Goal: Information Seeking & Learning: Learn about a topic

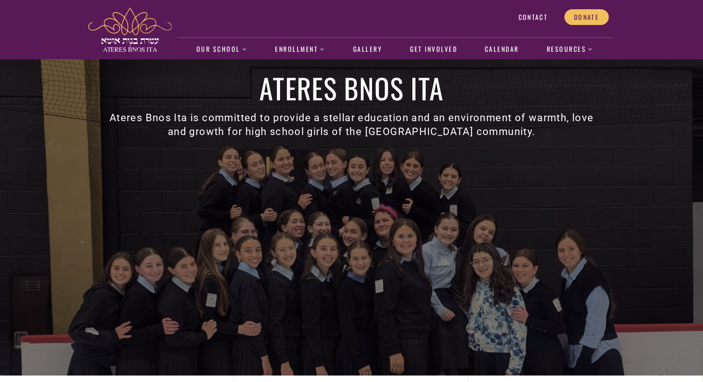
scroll to position [20, 0]
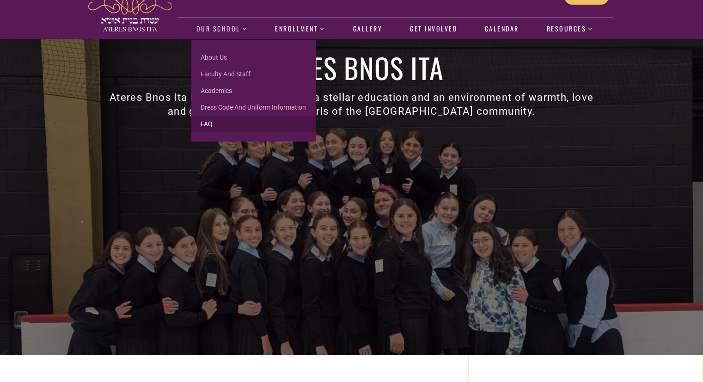
click at [216, 123] on link "FAQ" at bounding box center [253, 123] width 125 height 17
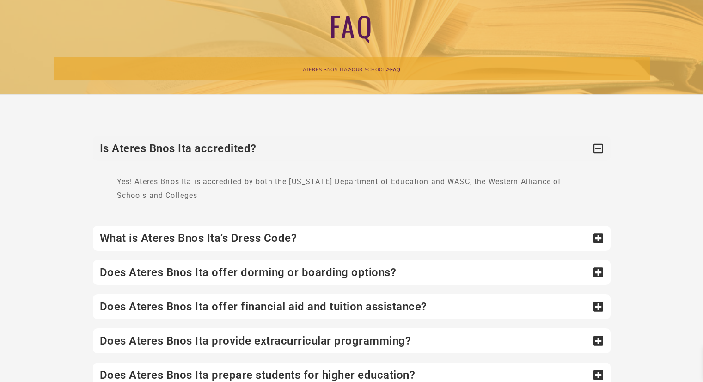
scroll to position [85, 0]
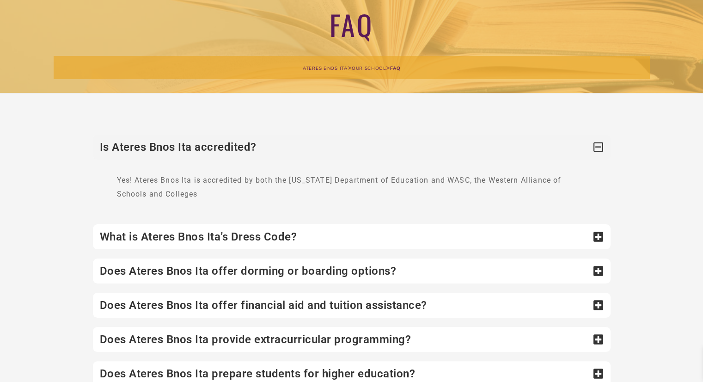
click at [207, 234] on div "What is Ateres Bnos Ita’s Dress Code?" at bounding box center [351, 236] width 517 height 25
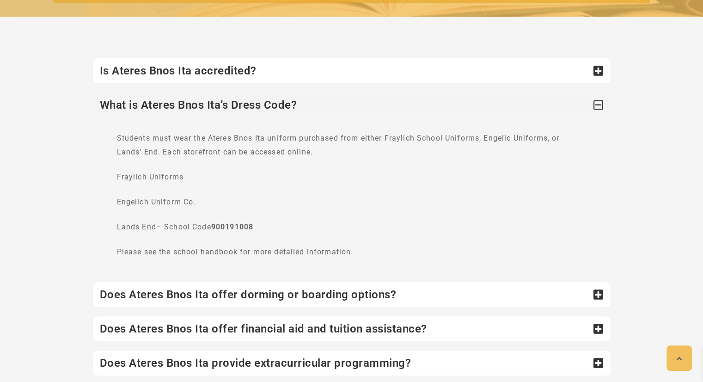
scroll to position [164, 0]
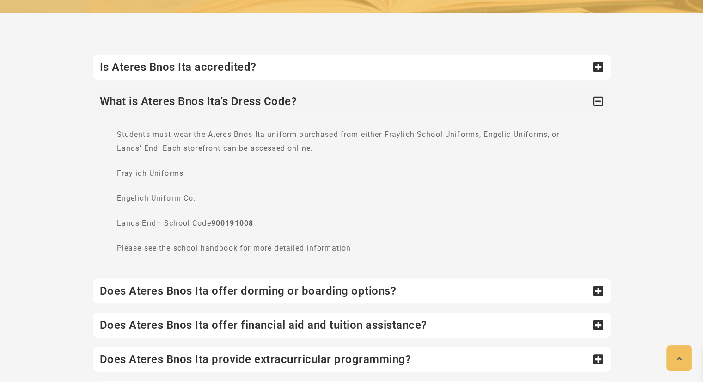
click at [186, 287] on div "Does Ateres Bnos Ita offer dorming or boarding options?" at bounding box center [351, 290] width 517 height 25
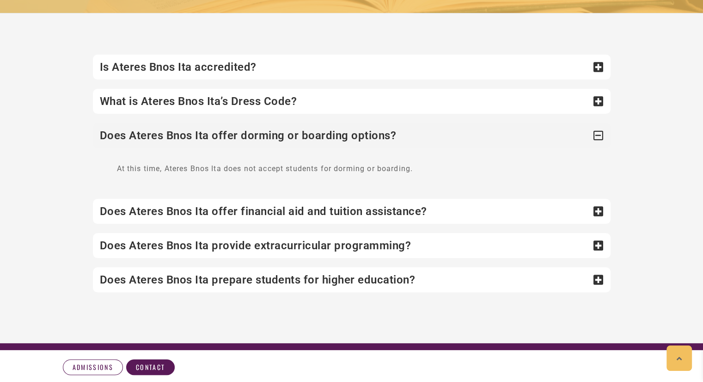
click at [206, 221] on div "Does Ateres Bnos Ita offer financial aid and tuition assistance?" at bounding box center [351, 211] width 517 height 25
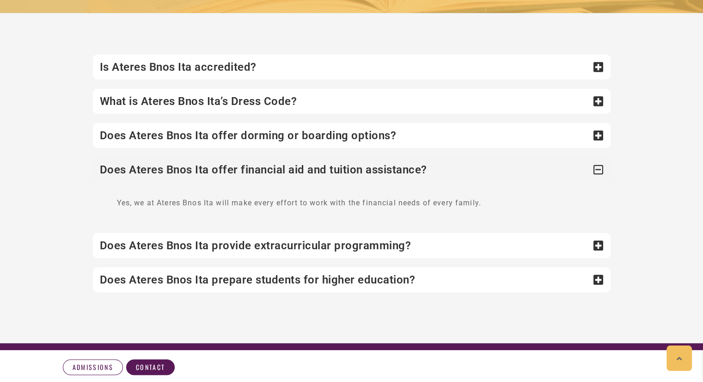
click at [260, 242] on div "Does Ateres Bnos Ita provide extracurricular programming?" at bounding box center [351, 245] width 517 height 25
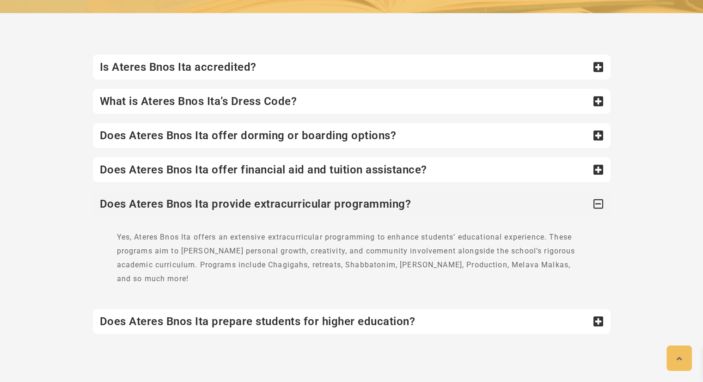
click at [251, 311] on div "Does Ateres Bnos Ita prepare students for higher education?" at bounding box center [351, 321] width 517 height 25
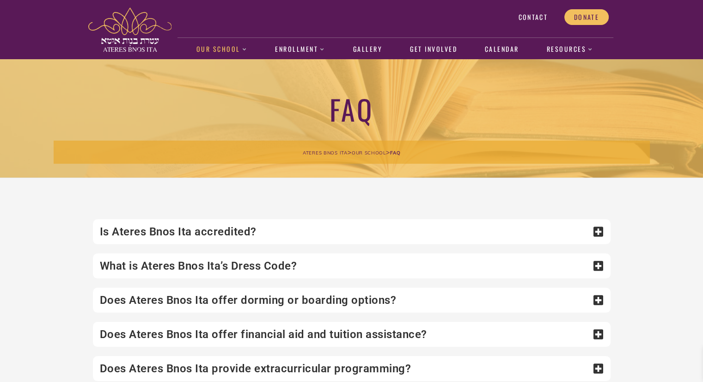
scroll to position [0, 0]
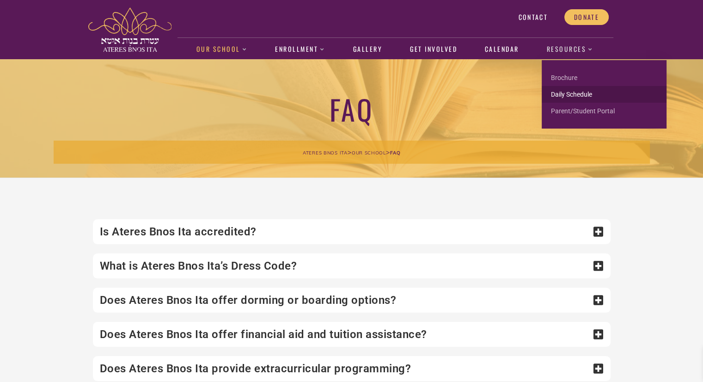
click at [577, 91] on link "Daily Schedule" at bounding box center [603, 94] width 125 height 17
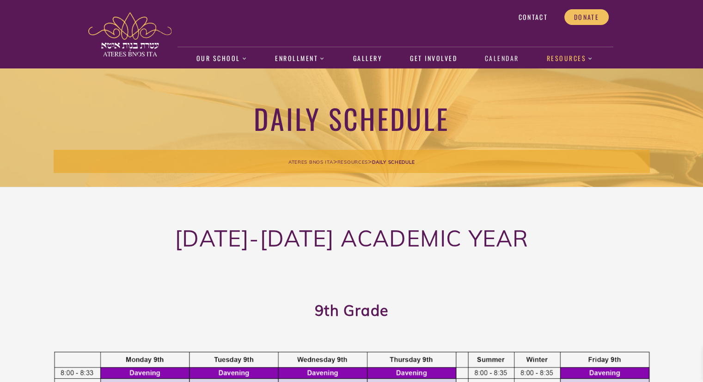
click at [503, 59] on link "Calendar" at bounding box center [502, 58] width 44 height 21
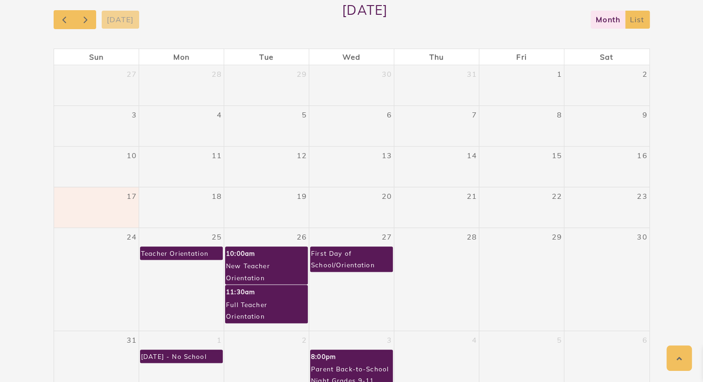
scroll to position [164, 0]
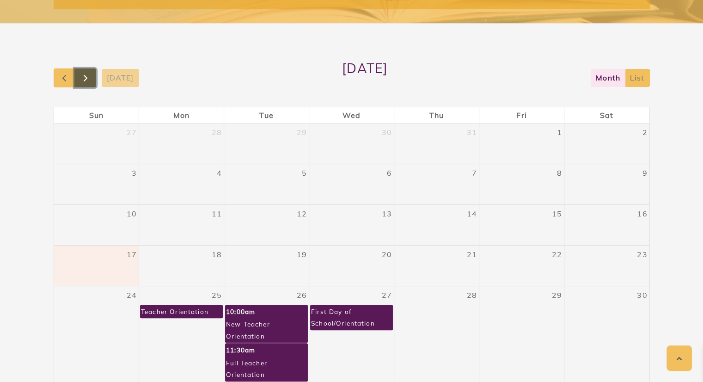
click at [83, 79] on span "button" at bounding box center [85, 78] width 11 height 11
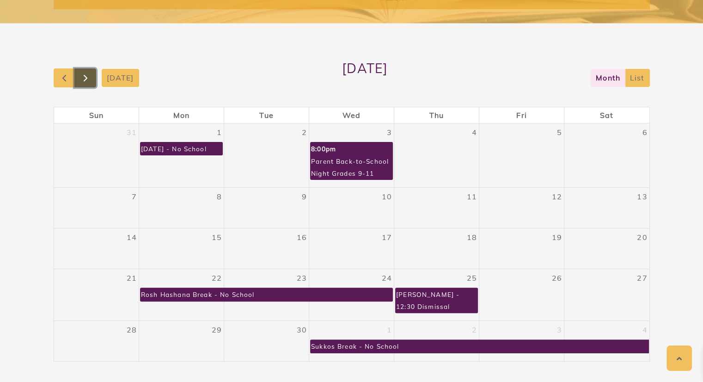
click at [80, 79] on span "button" at bounding box center [85, 78] width 11 height 11
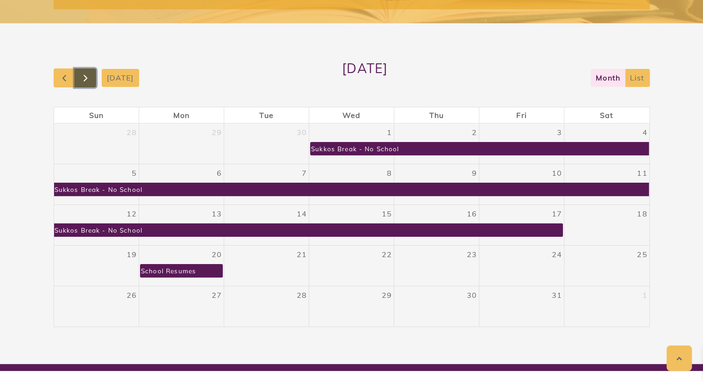
click at [80, 79] on span "button" at bounding box center [85, 78] width 11 height 11
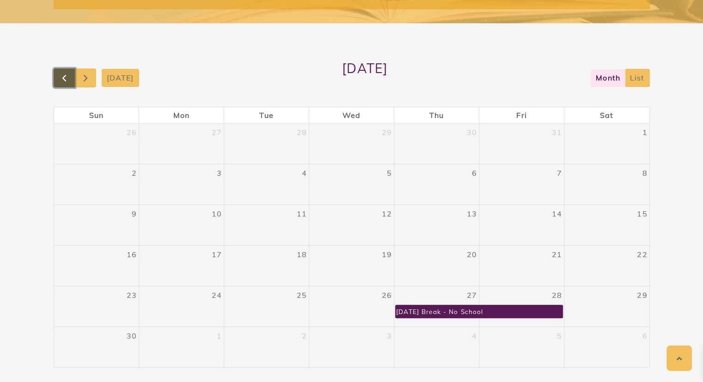
click at [64, 80] on span "button" at bounding box center [64, 78] width 11 height 11
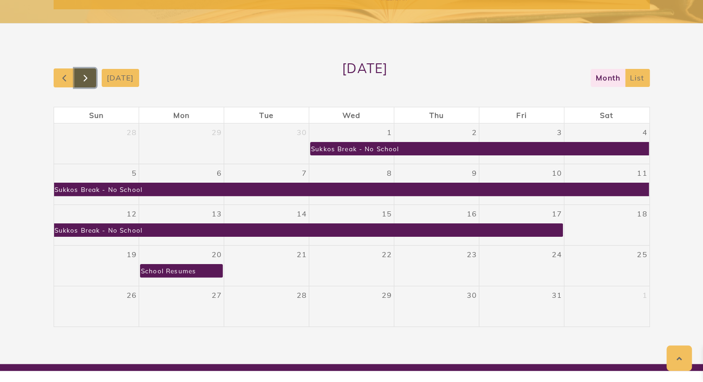
click at [87, 79] on span "button" at bounding box center [85, 78] width 11 height 11
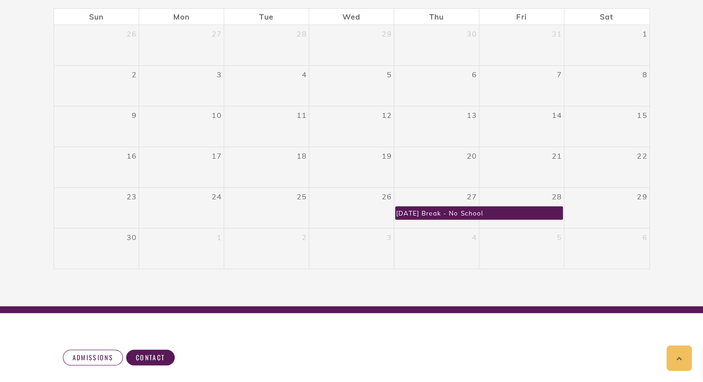
scroll to position [136, 0]
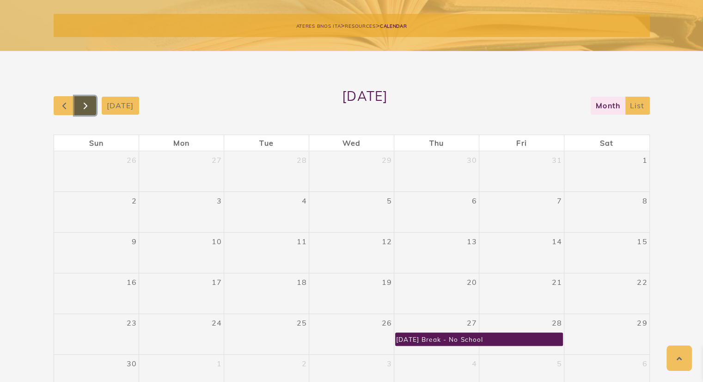
click at [86, 103] on span "button" at bounding box center [85, 105] width 11 height 11
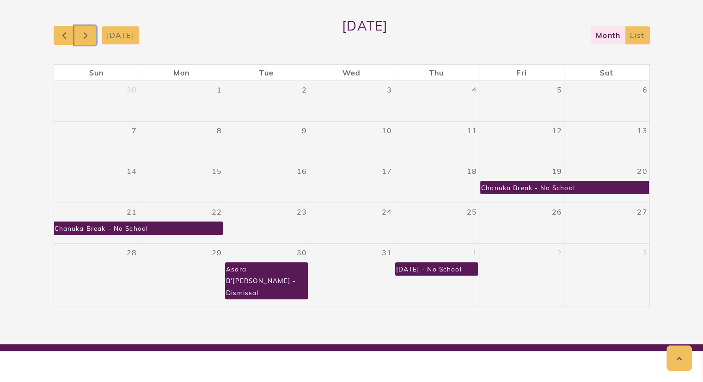
scroll to position [211, 0]
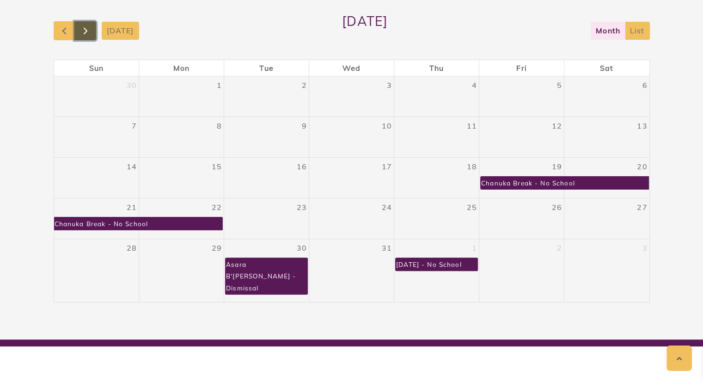
click at [91, 29] on button "button" at bounding box center [85, 30] width 22 height 19
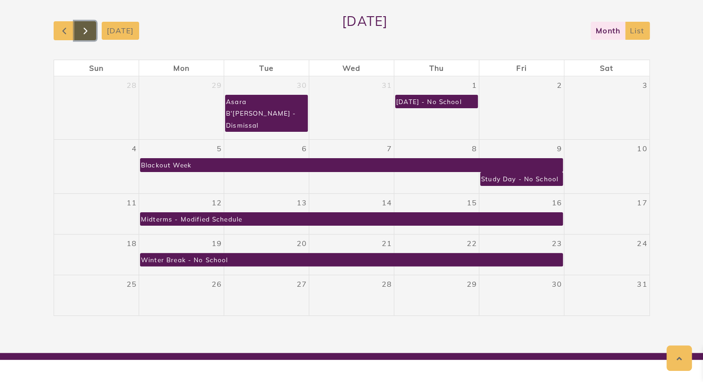
click at [91, 29] on button "button" at bounding box center [85, 30] width 22 height 19
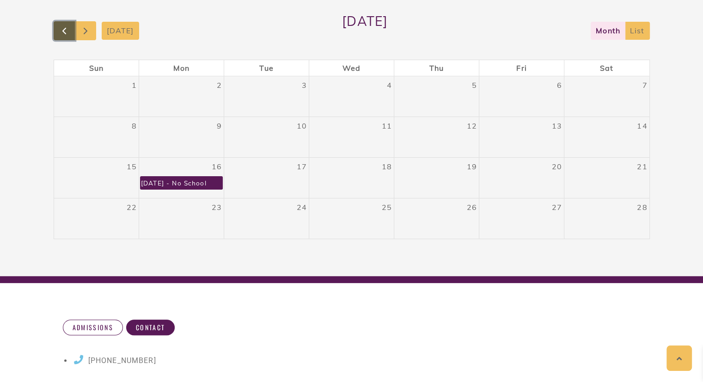
click at [60, 31] on span "button" at bounding box center [64, 30] width 11 height 11
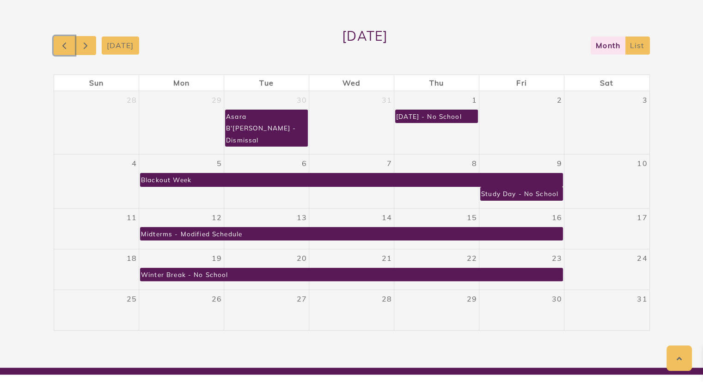
scroll to position [195, 0]
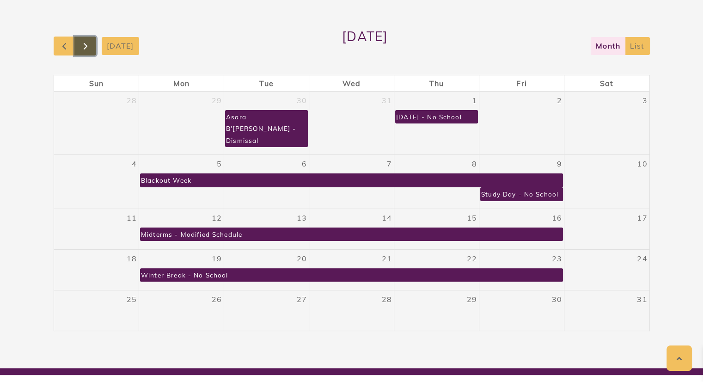
click at [91, 54] on button "button" at bounding box center [85, 45] width 22 height 19
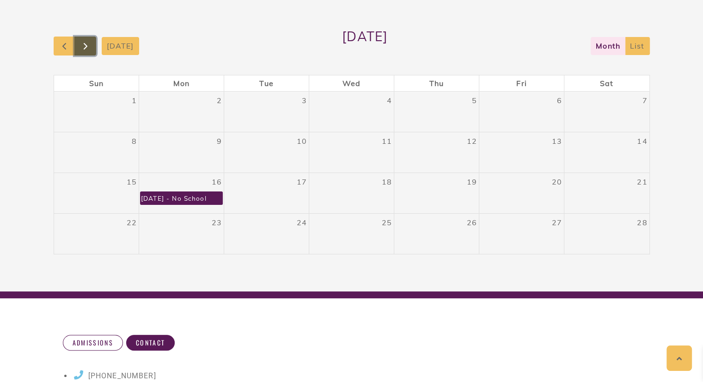
scroll to position [0, 0]
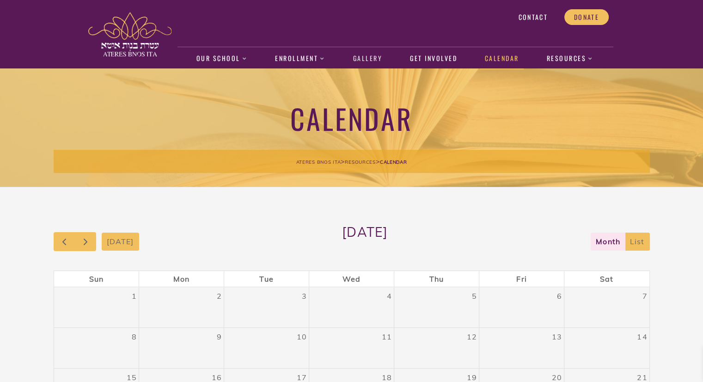
click at [363, 55] on link "Gallery" at bounding box center [367, 58] width 39 height 21
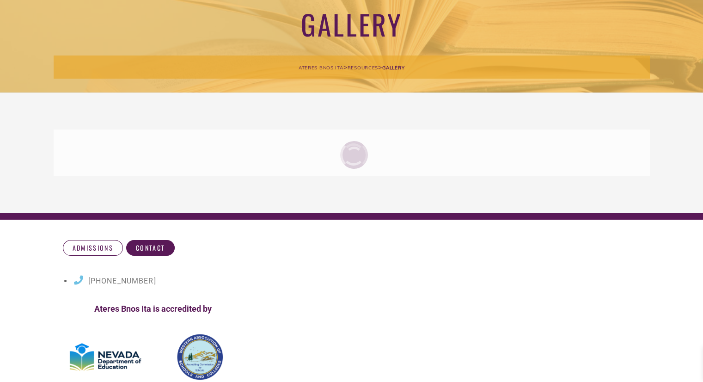
scroll to position [101, 0]
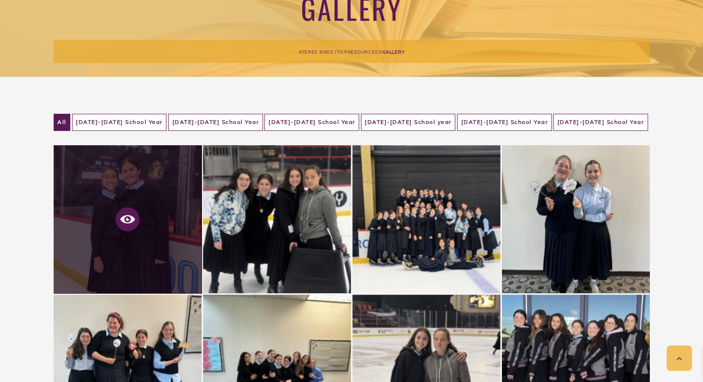
click at [129, 220] on icon at bounding box center [127, 219] width 15 height 15
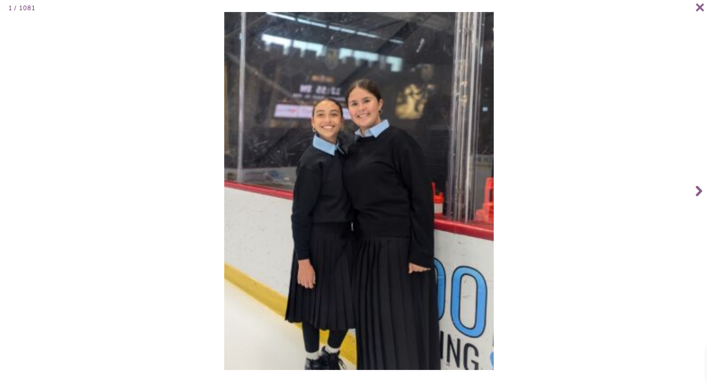
scroll to position [192, 0]
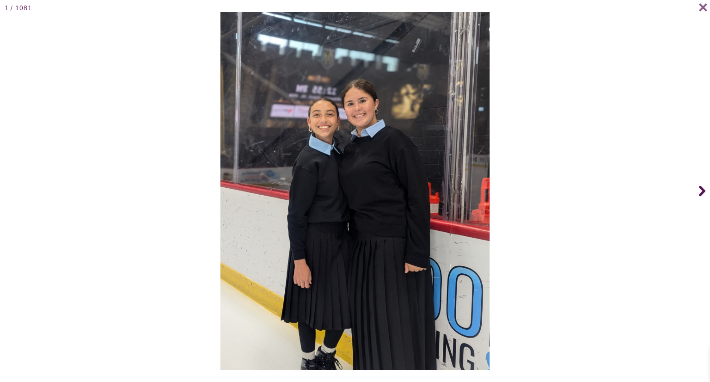
click at [702, 191] on icon at bounding box center [702, 191] width 6 height 11
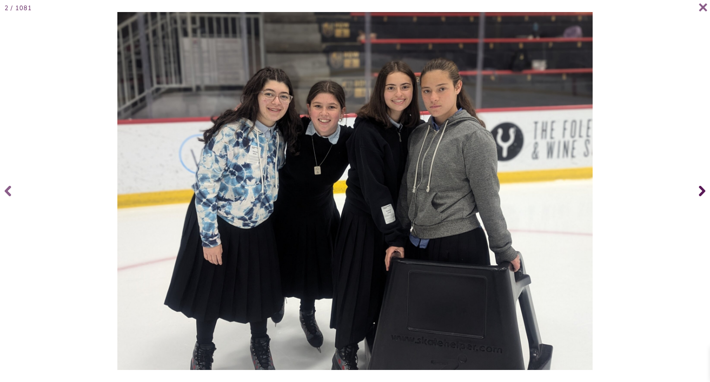
click at [702, 191] on icon at bounding box center [702, 191] width 6 height 11
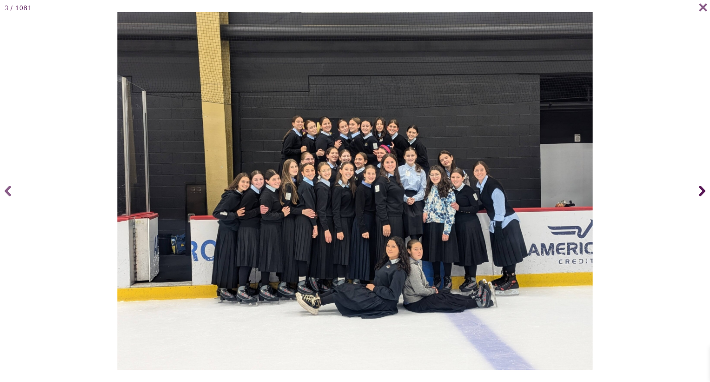
click at [702, 191] on icon at bounding box center [702, 191] width 6 height 11
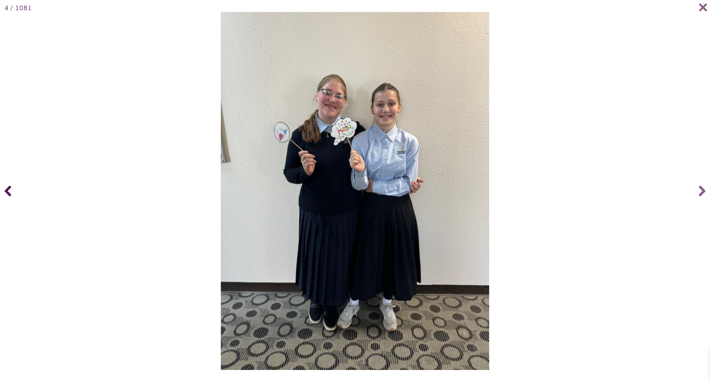
click at [11, 187] on icon at bounding box center [8, 191] width 6 height 11
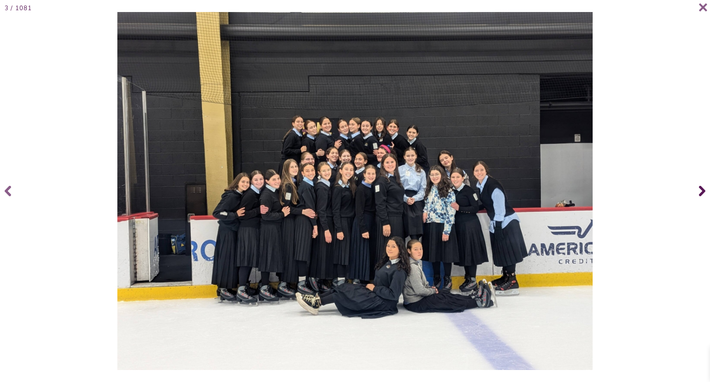
click at [705, 188] on span at bounding box center [700, 190] width 18 height 37
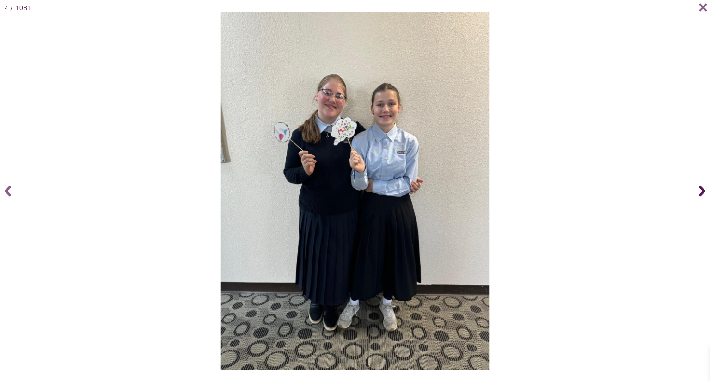
click at [705, 188] on span at bounding box center [700, 190] width 18 height 37
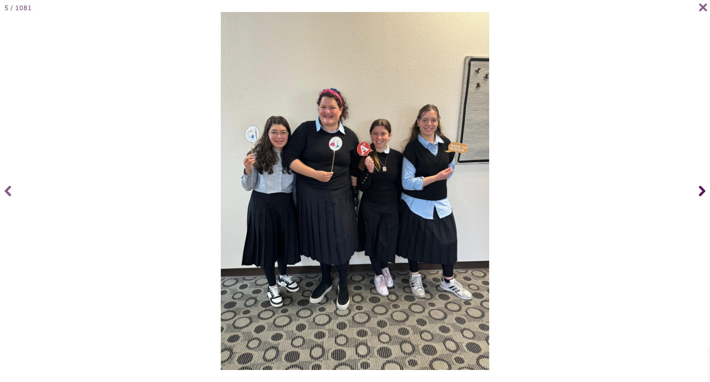
click at [705, 188] on span at bounding box center [700, 190] width 18 height 37
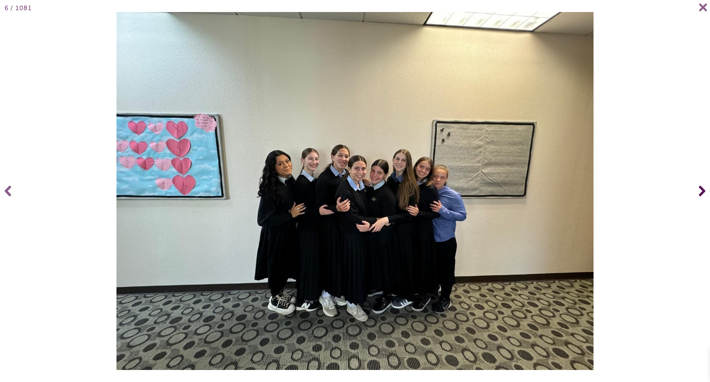
click at [705, 188] on span at bounding box center [700, 190] width 18 height 37
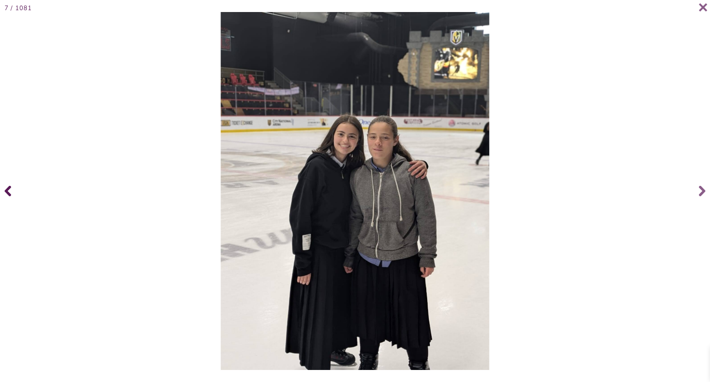
click at [8, 192] on icon at bounding box center [8, 191] width 6 height 11
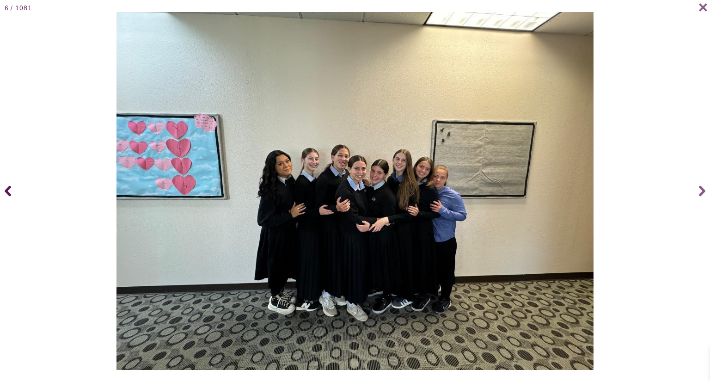
click at [8, 192] on icon at bounding box center [8, 191] width 6 height 11
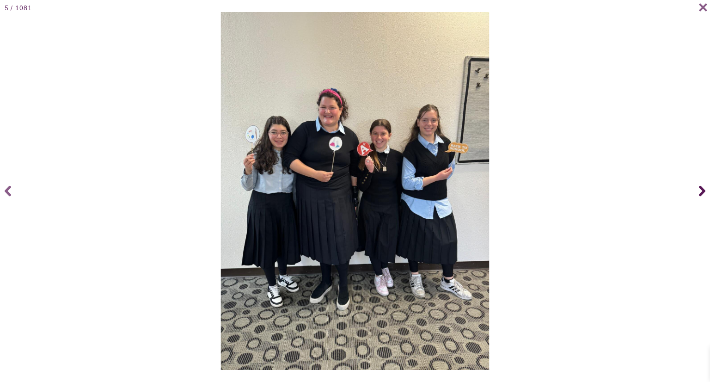
click at [696, 191] on span at bounding box center [700, 190] width 18 height 37
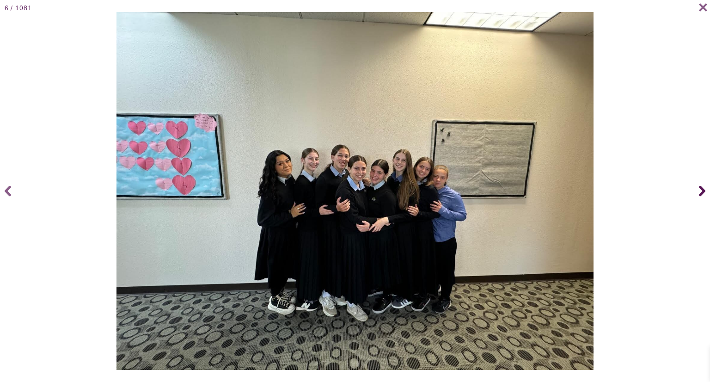
click at [696, 191] on span at bounding box center [700, 190] width 18 height 37
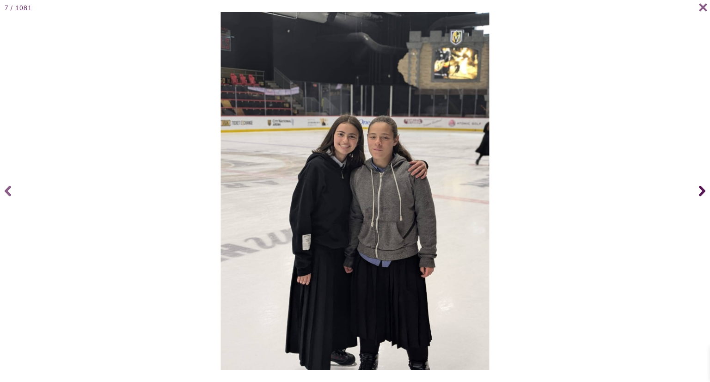
click at [696, 191] on span at bounding box center [700, 190] width 18 height 37
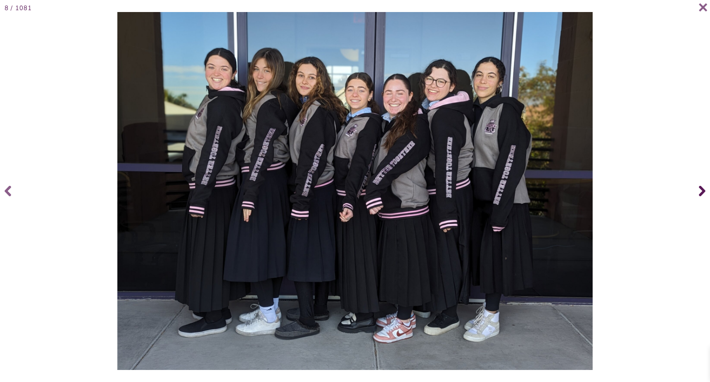
click at [696, 191] on span at bounding box center [700, 190] width 18 height 37
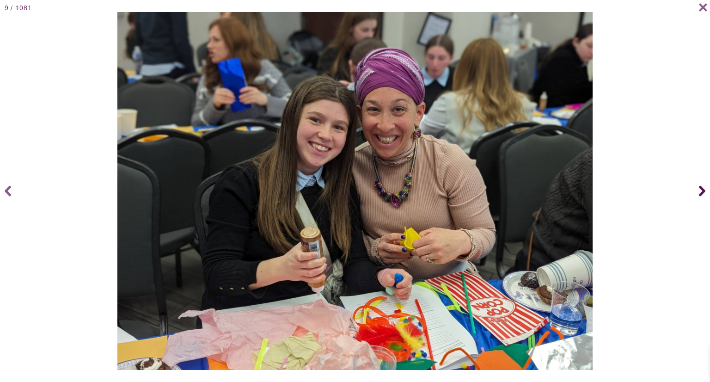
click at [696, 191] on span at bounding box center [700, 190] width 18 height 37
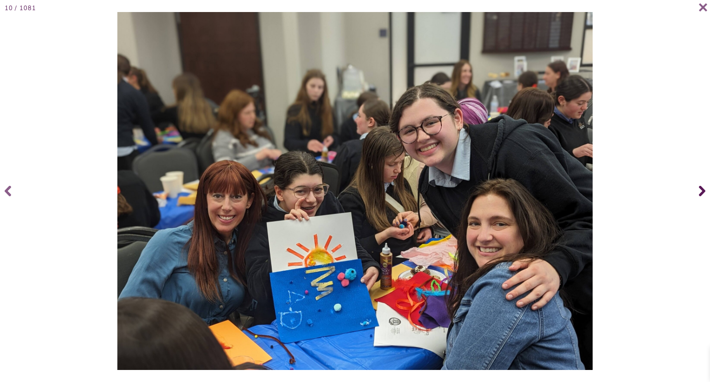
click at [696, 191] on span at bounding box center [700, 190] width 18 height 37
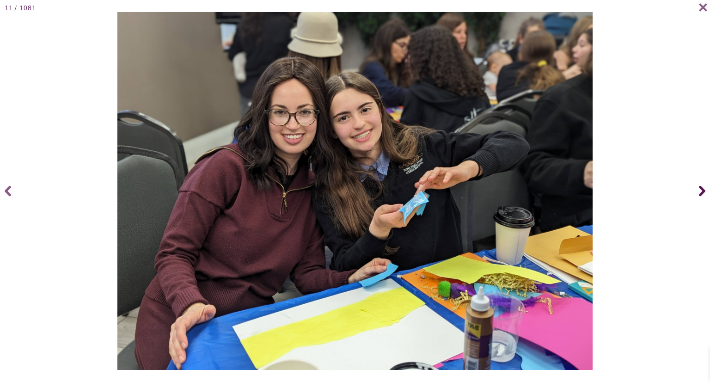
click at [697, 190] on span at bounding box center [700, 190] width 18 height 37
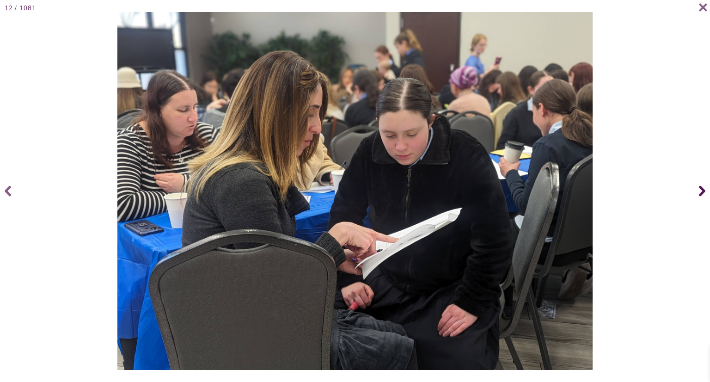
click at [697, 190] on span at bounding box center [700, 190] width 18 height 37
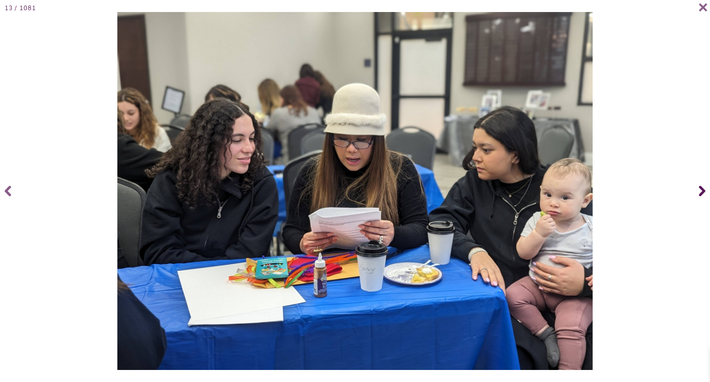
click at [697, 190] on span at bounding box center [700, 190] width 18 height 37
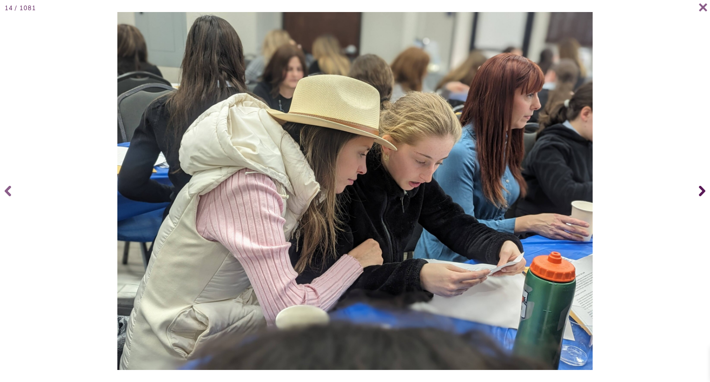
click at [697, 190] on span at bounding box center [700, 190] width 18 height 37
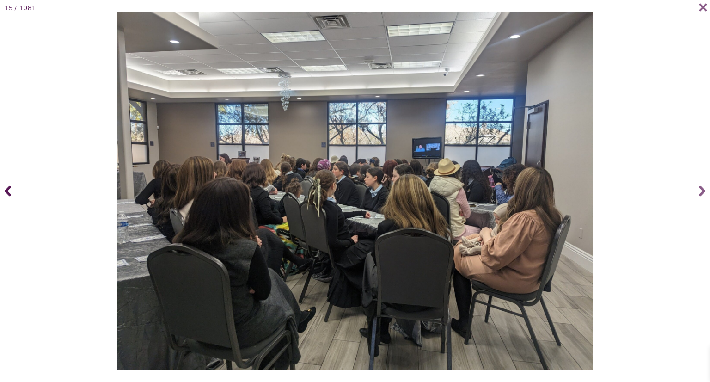
click at [12, 196] on span at bounding box center [9, 190] width 18 height 37
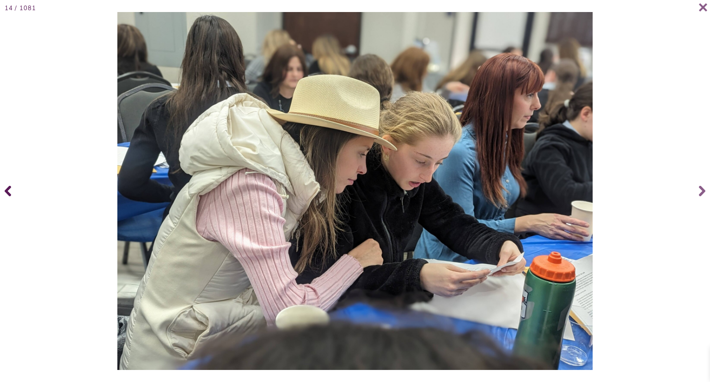
click at [12, 196] on span at bounding box center [9, 190] width 18 height 37
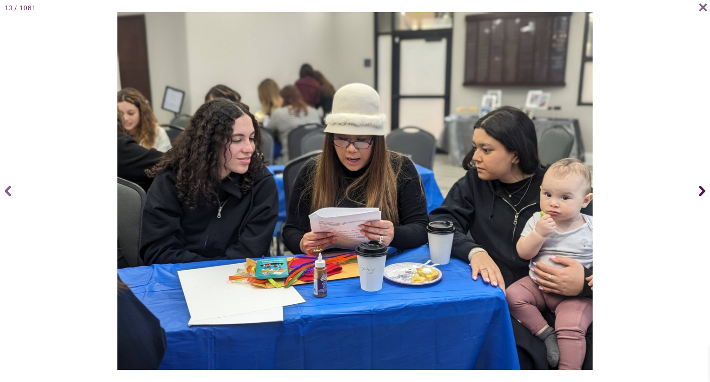
click at [705, 189] on span at bounding box center [700, 190] width 18 height 37
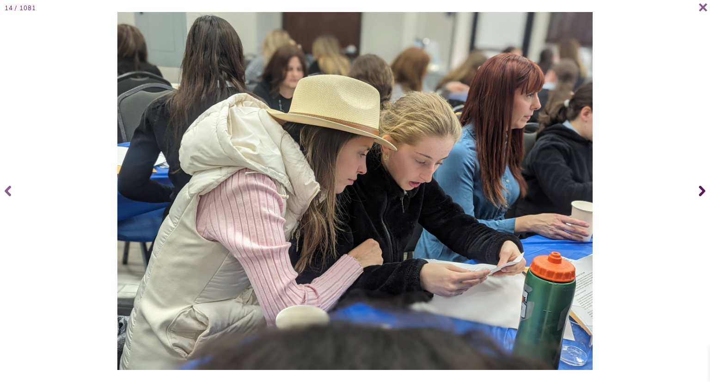
click at [705, 189] on span at bounding box center [700, 190] width 18 height 37
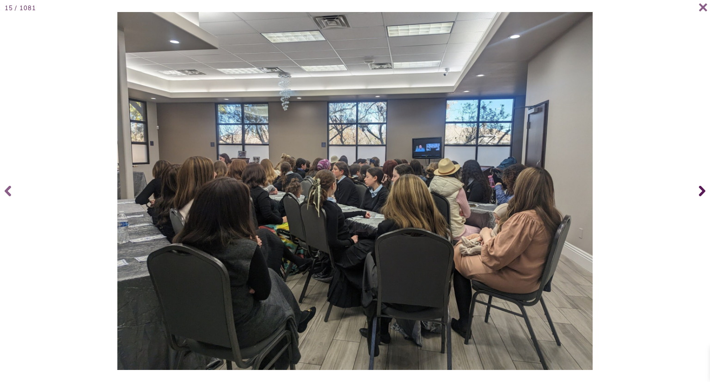
click at [705, 189] on span at bounding box center [700, 190] width 18 height 37
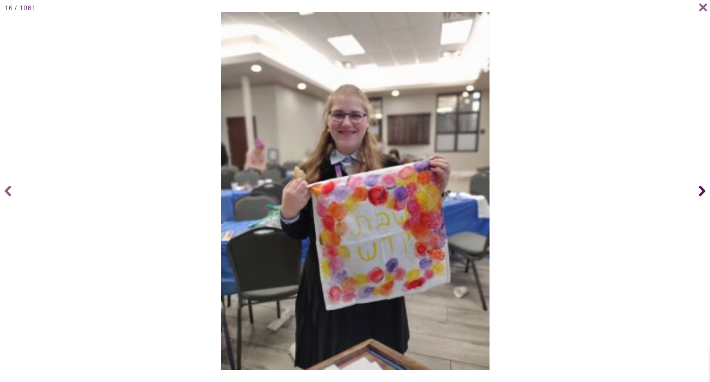
click at [705, 189] on span at bounding box center [700, 190] width 18 height 37
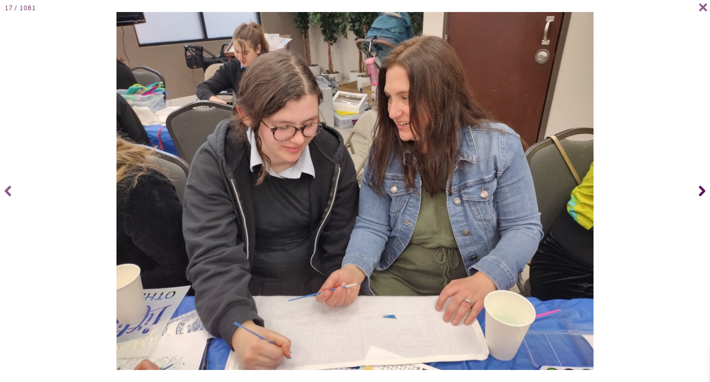
click at [705, 189] on span at bounding box center [700, 190] width 18 height 37
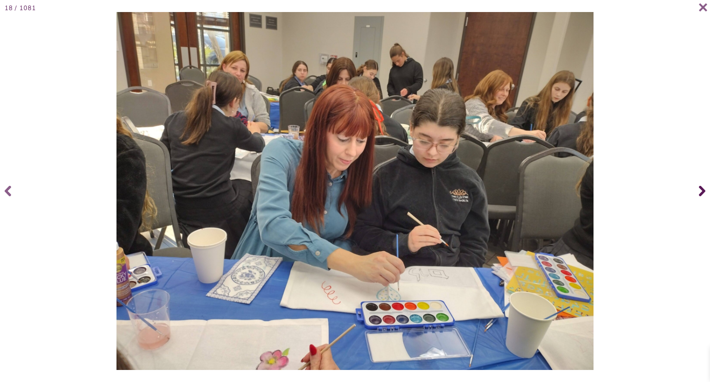
click at [705, 189] on span at bounding box center [700, 190] width 18 height 37
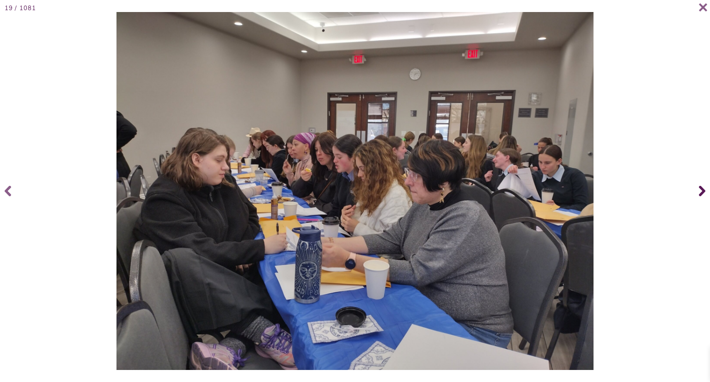
click at [705, 189] on span at bounding box center [700, 190] width 18 height 37
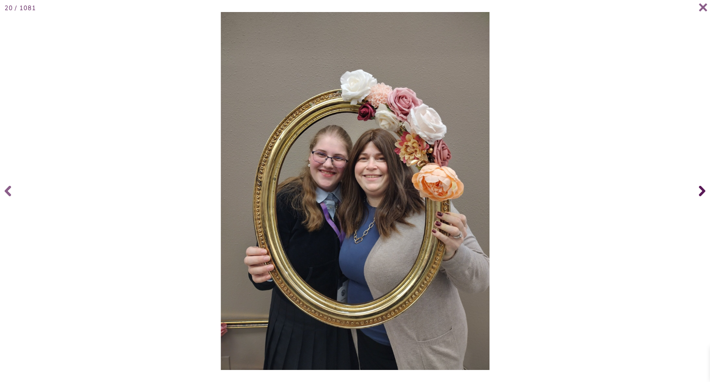
click at [705, 189] on span at bounding box center [700, 190] width 18 height 37
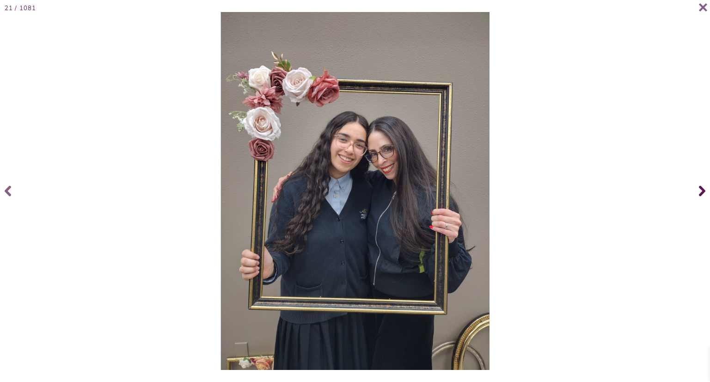
click at [705, 189] on span at bounding box center [700, 190] width 18 height 37
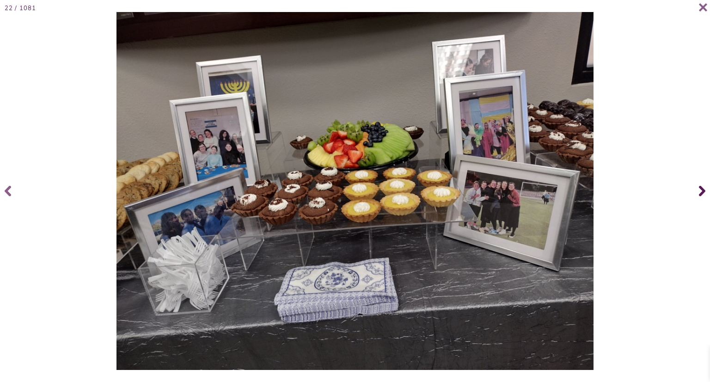
click at [705, 189] on span at bounding box center [700, 190] width 18 height 37
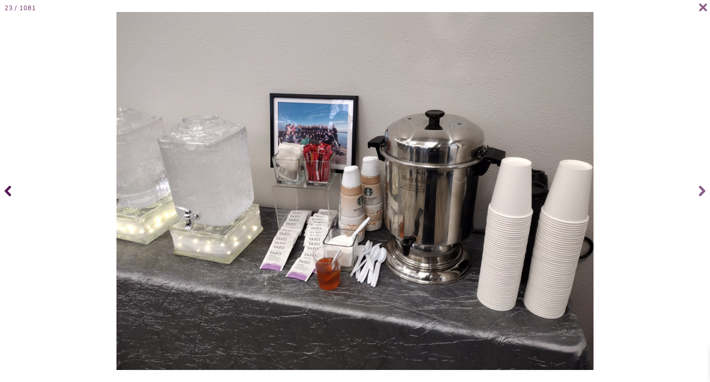
click at [10, 192] on icon at bounding box center [8, 190] width 6 height 37
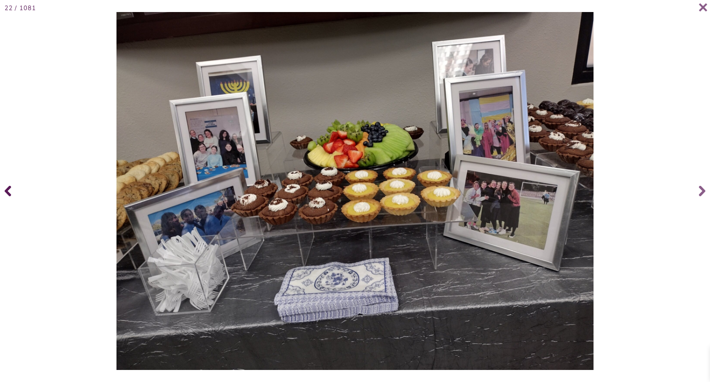
click at [9, 190] on icon at bounding box center [8, 190] width 6 height 37
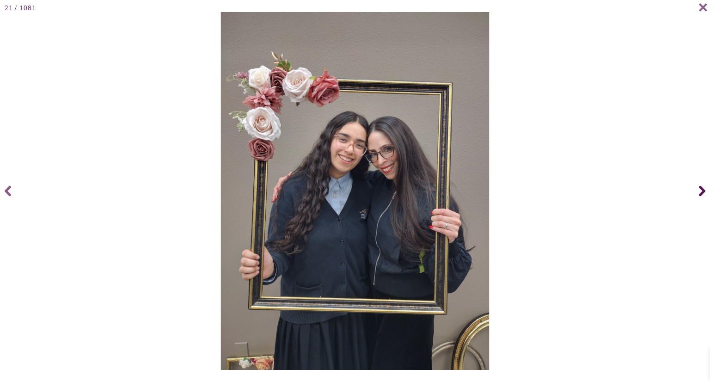
click at [703, 191] on icon at bounding box center [702, 191] width 6 height 11
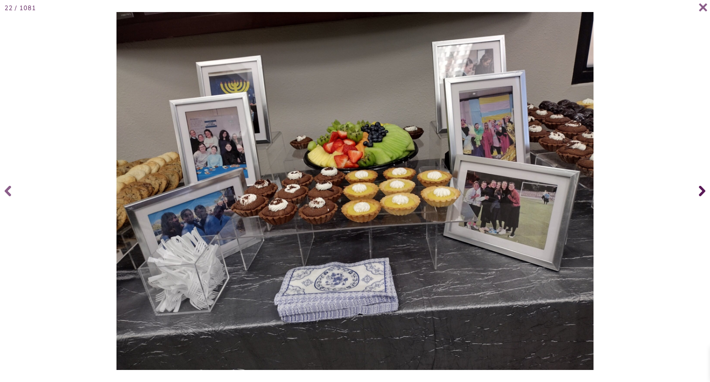
click at [703, 191] on icon at bounding box center [702, 191] width 6 height 11
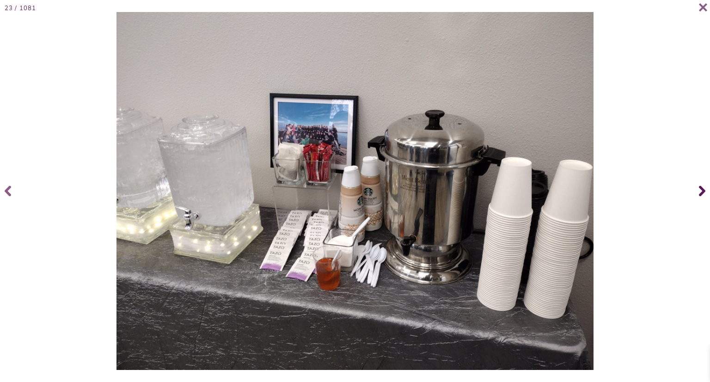
click at [703, 191] on icon at bounding box center [702, 191] width 6 height 11
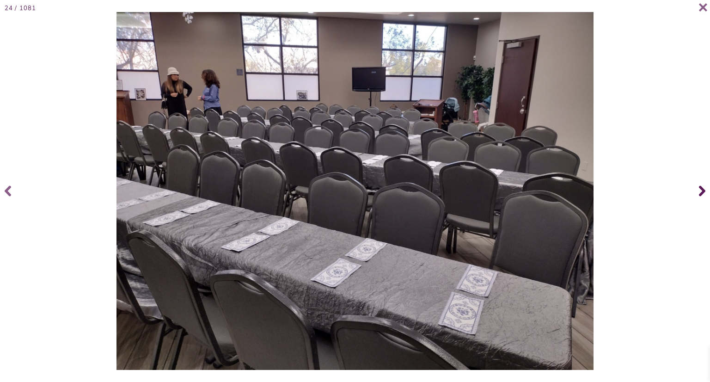
click at [703, 191] on icon at bounding box center [702, 191] width 6 height 11
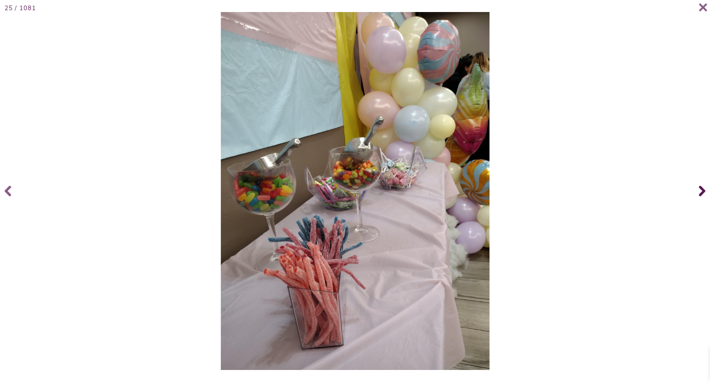
click at [703, 191] on icon at bounding box center [702, 191] width 6 height 11
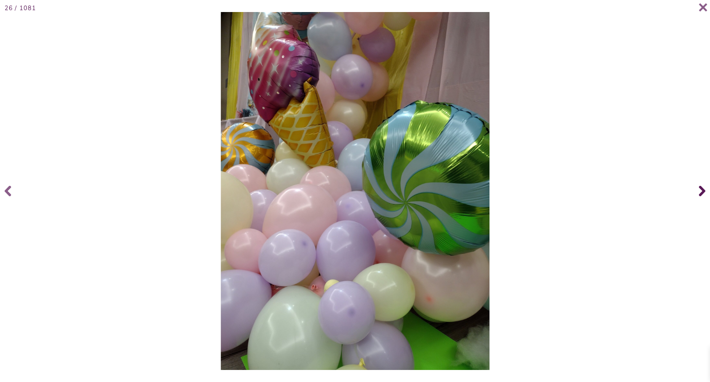
click at [703, 191] on icon at bounding box center [702, 191] width 6 height 11
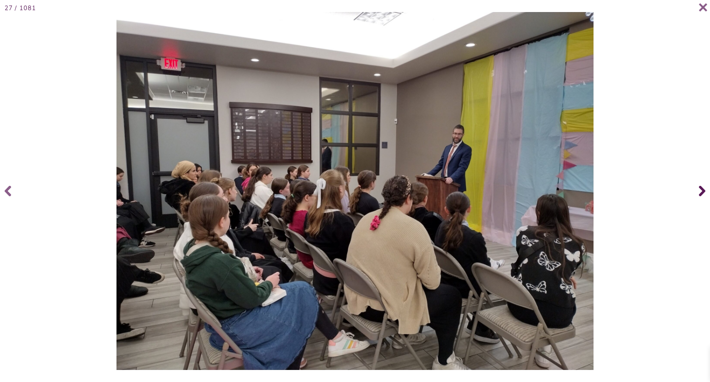
click at [703, 191] on icon at bounding box center [702, 191] width 6 height 11
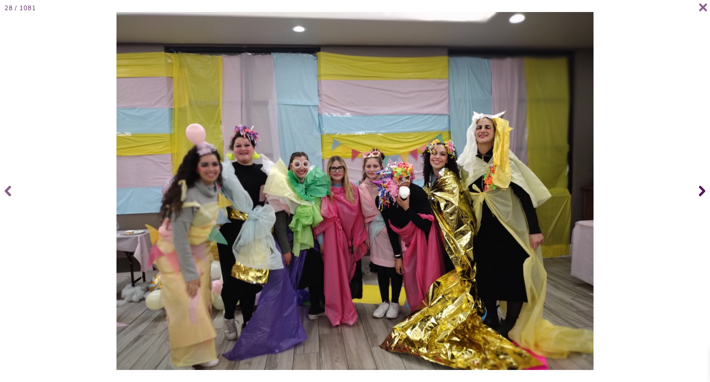
click at [703, 191] on icon at bounding box center [702, 191] width 6 height 11
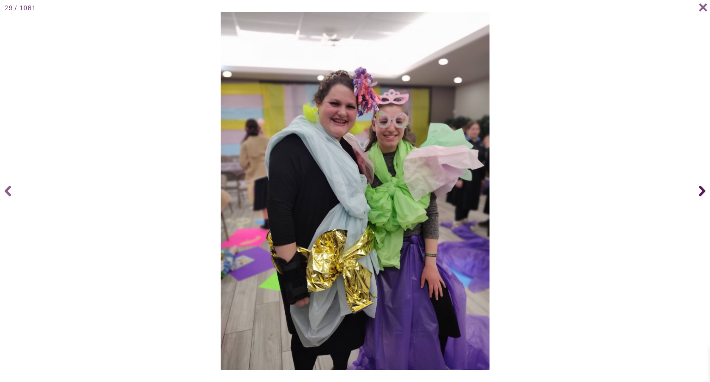
click at [703, 191] on icon at bounding box center [702, 191] width 6 height 11
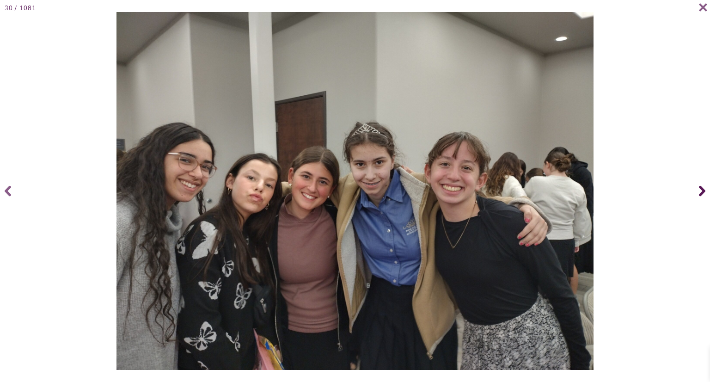
click at [703, 191] on icon at bounding box center [702, 191] width 6 height 11
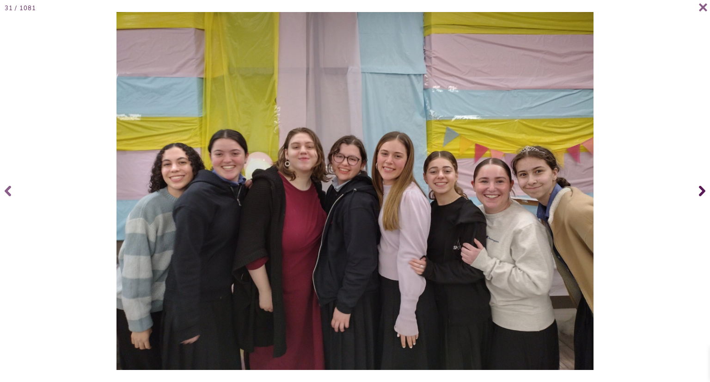
click at [703, 191] on icon at bounding box center [702, 191] width 6 height 11
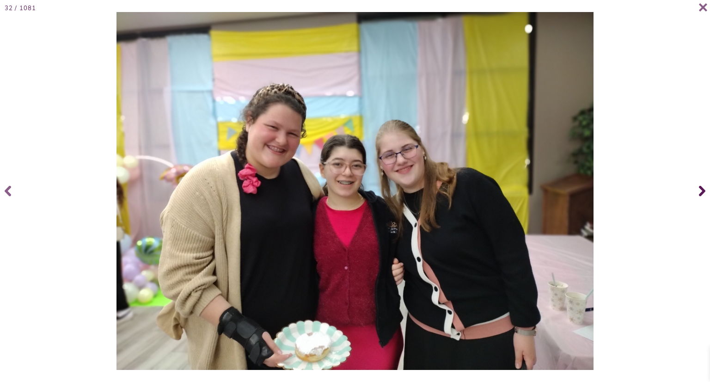
click at [703, 191] on icon at bounding box center [702, 191] width 6 height 11
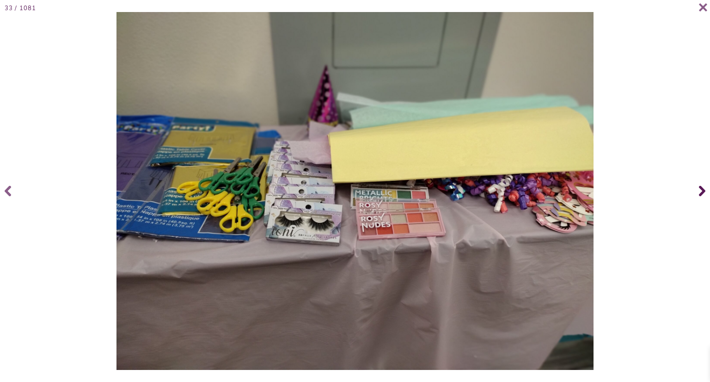
click at [703, 191] on icon at bounding box center [702, 191] width 6 height 11
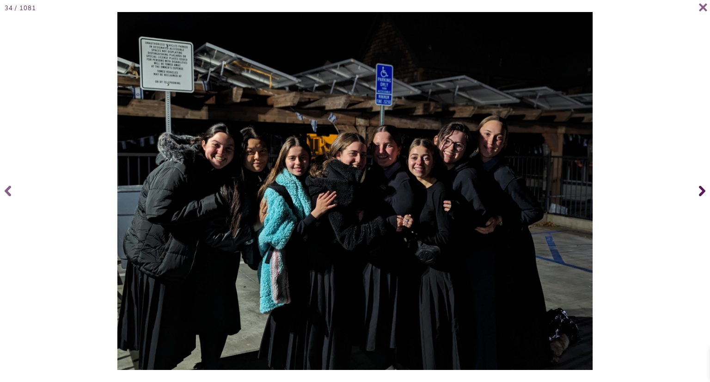
click at [703, 191] on icon at bounding box center [702, 191] width 6 height 11
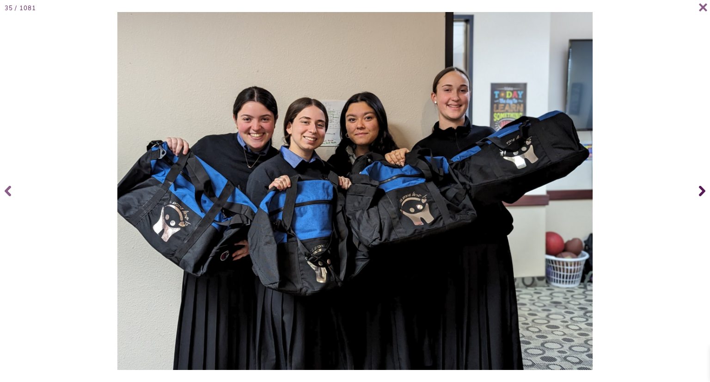
click at [703, 191] on icon at bounding box center [702, 191] width 6 height 11
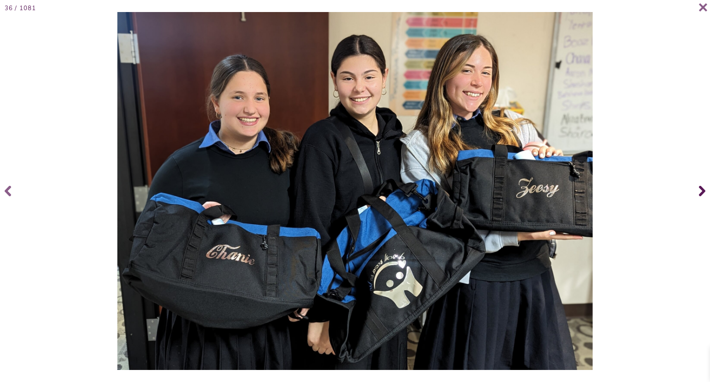
click at [693, 194] on span at bounding box center [700, 190] width 18 height 37
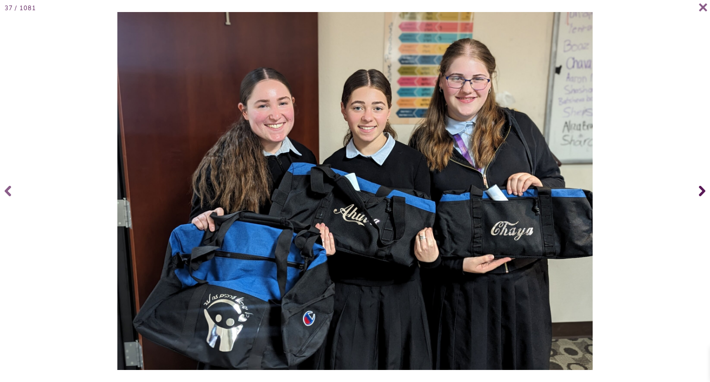
click at [693, 194] on span at bounding box center [700, 190] width 18 height 37
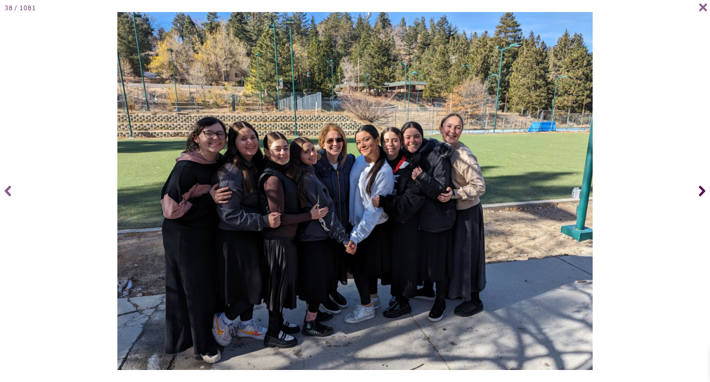
click at [693, 194] on span at bounding box center [700, 190] width 18 height 37
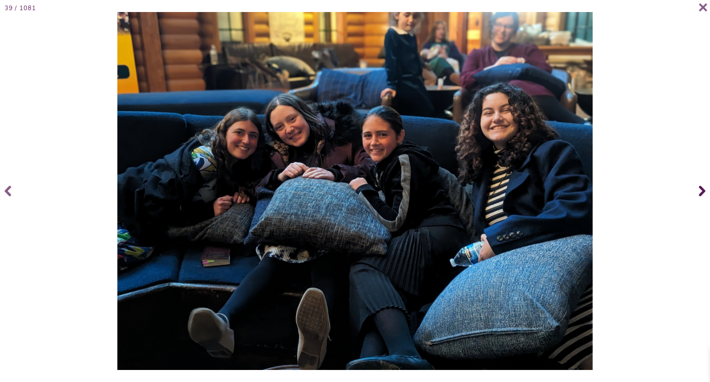
click at [693, 194] on span at bounding box center [700, 190] width 18 height 37
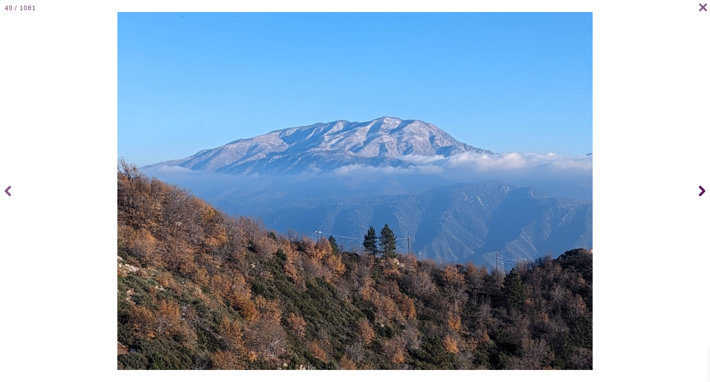
click at [693, 194] on span at bounding box center [700, 190] width 18 height 37
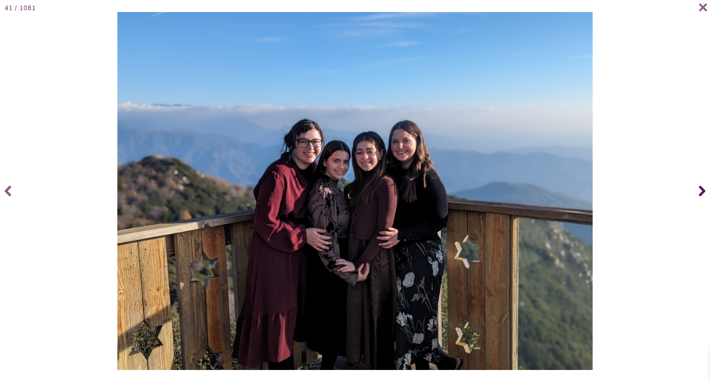
click at [693, 194] on span at bounding box center [700, 190] width 18 height 37
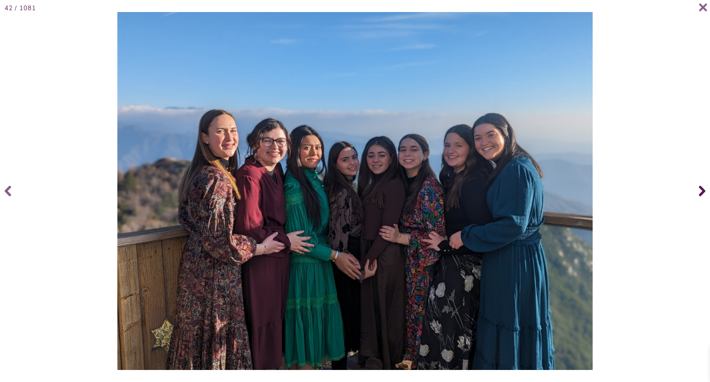
click at [693, 194] on span at bounding box center [700, 190] width 18 height 37
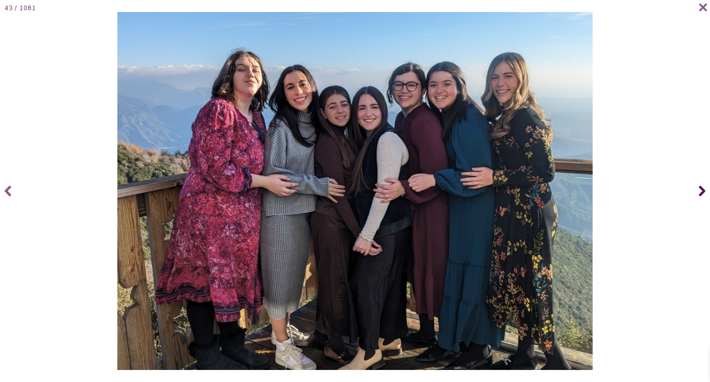
click at [693, 194] on span at bounding box center [700, 190] width 18 height 37
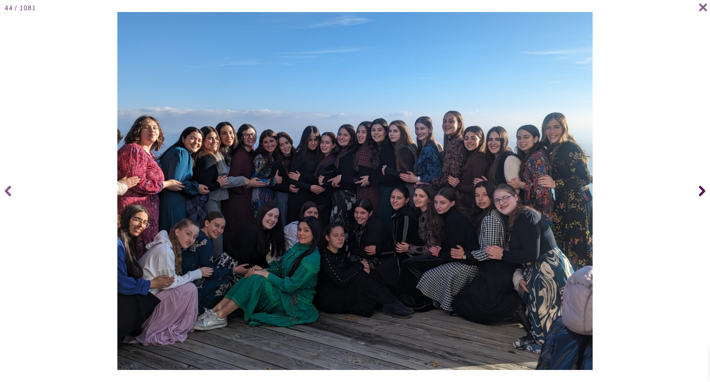
click at [693, 194] on span at bounding box center [700, 190] width 18 height 37
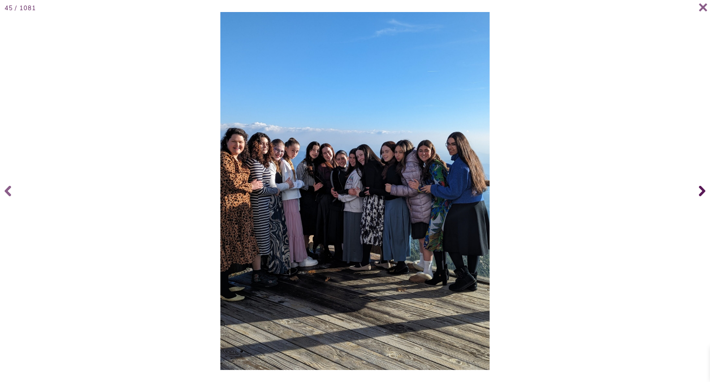
click at [693, 194] on span at bounding box center [700, 190] width 18 height 37
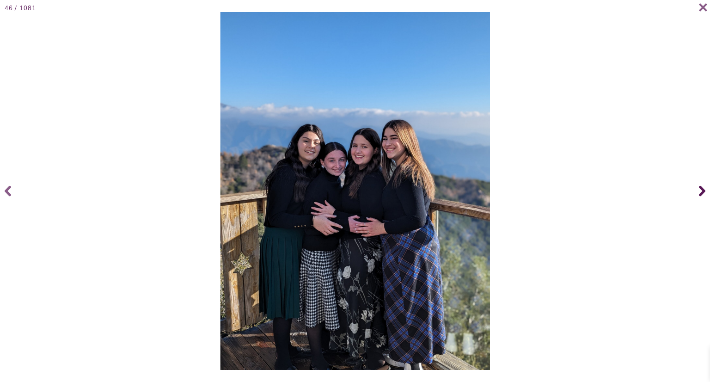
click at [693, 194] on span at bounding box center [700, 190] width 18 height 37
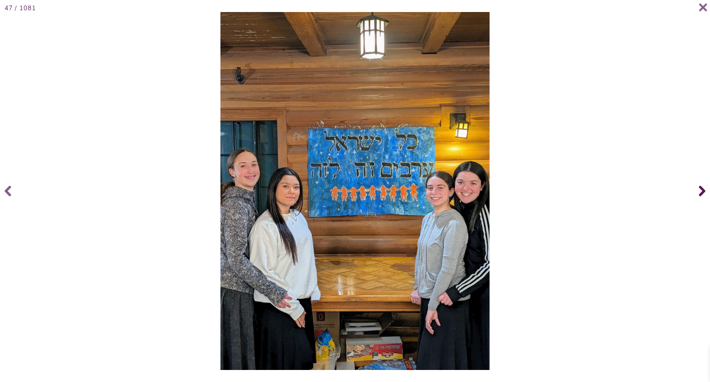
click at [693, 194] on span at bounding box center [700, 190] width 18 height 37
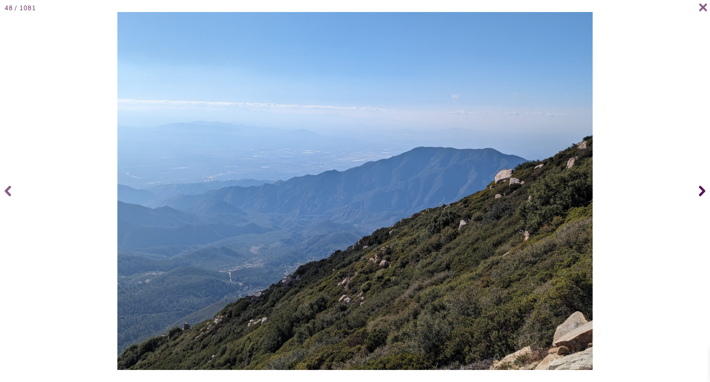
click at [693, 194] on span at bounding box center [700, 190] width 18 height 37
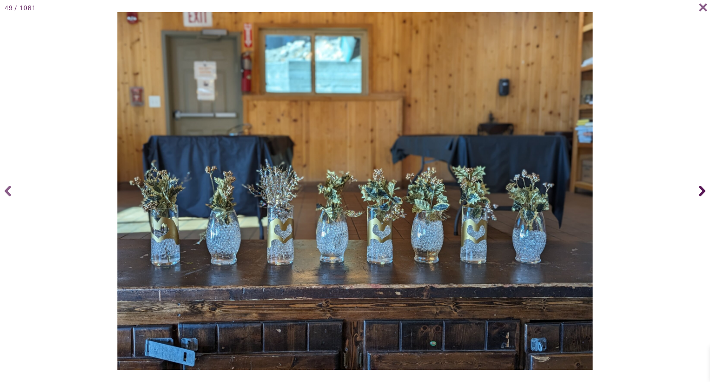
click at [693, 194] on span at bounding box center [700, 190] width 18 height 37
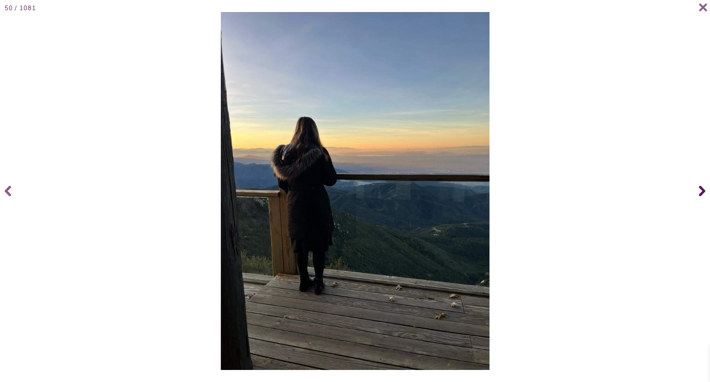
click at [693, 194] on span at bounding box center [700, 190] width 18 height 37
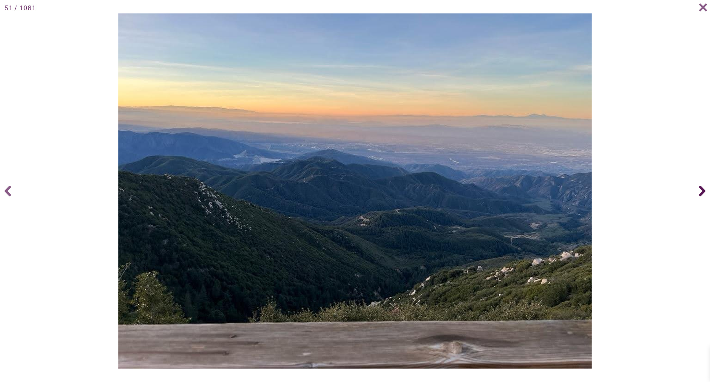
click at [693, 194] on span at bounding box center [700, 190] width 18 height 37
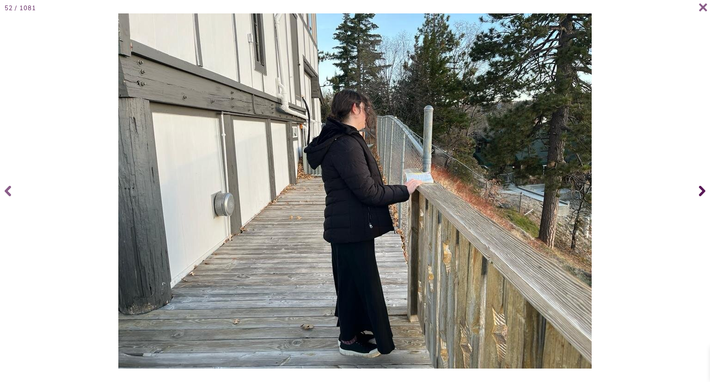
click at [693, 194] on span at bounding box center [700, 190] width 18 height 37
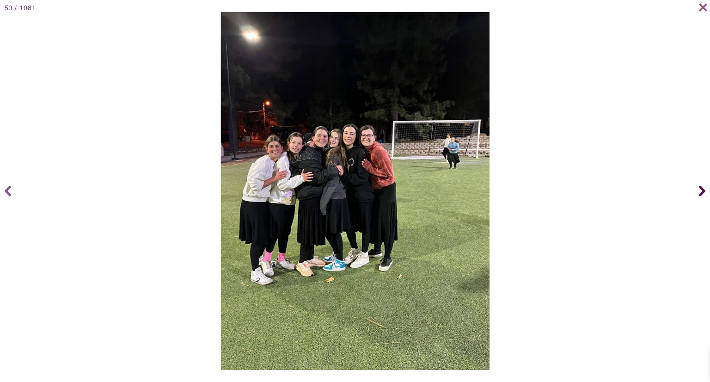
click at [693, 194] on span at bounding box center [700, 190] width 18 height 37
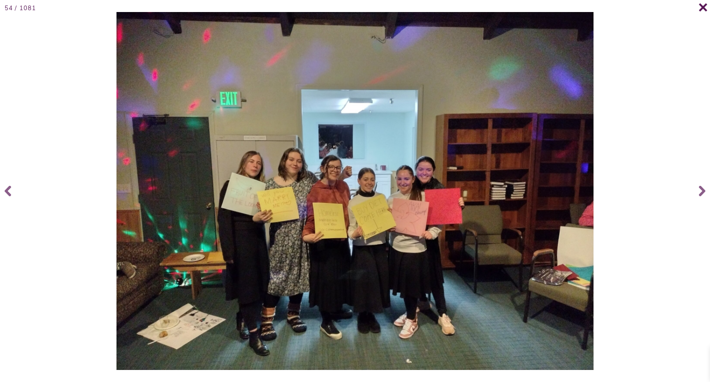
click at [697, 7] on span at bounding box center [698, 11] width 18 height 18
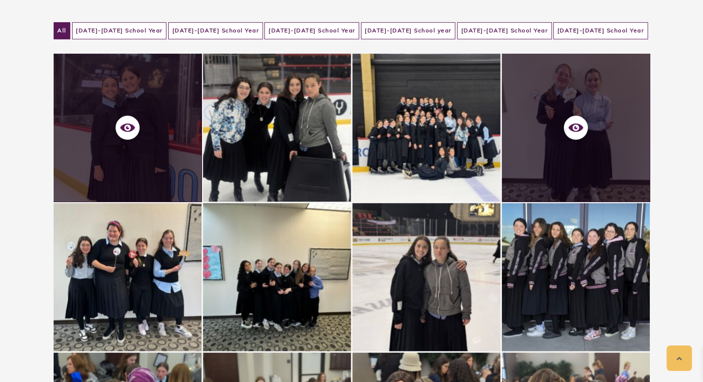
scroll to position [128, 0]
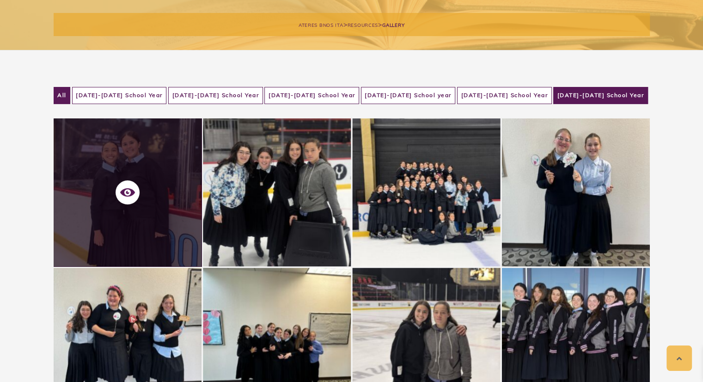
click at [583, 95] on li "2024-2025 School Year" at bounding box center [600, 95] width 95 height 17
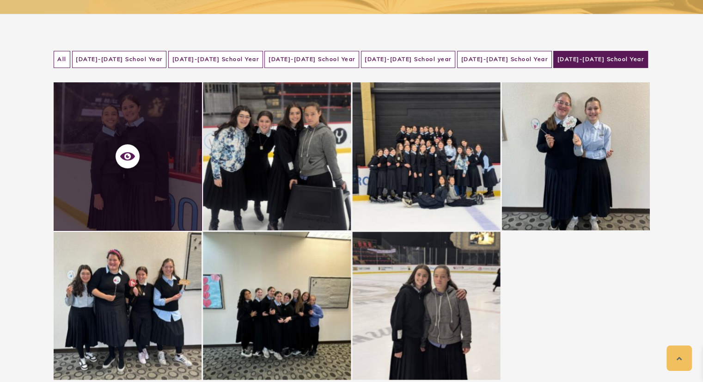
scroll to position [163, 0]
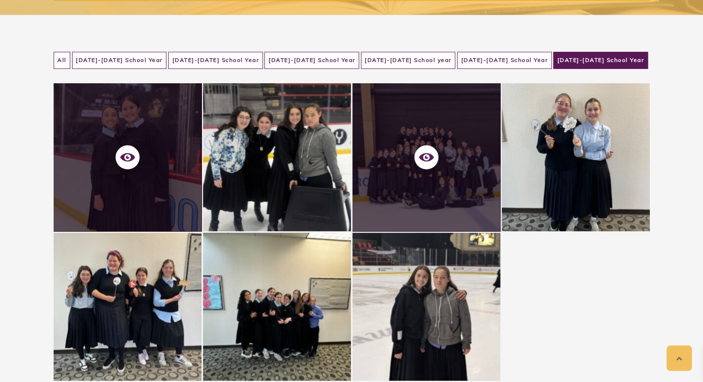
click at [529, 61] on li "2023-2024 School Year" at bounding box center [504, 60] width 95 height 17
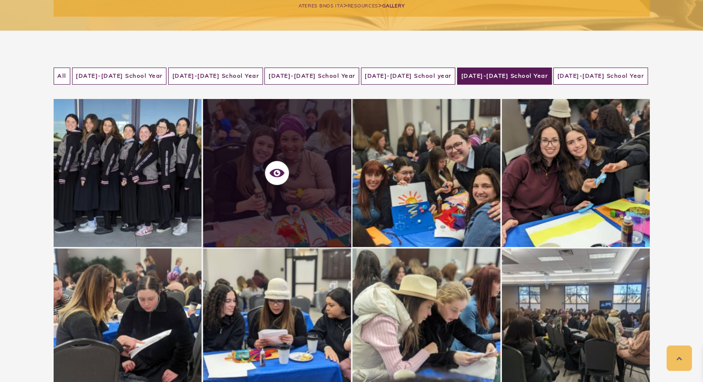
scroll to position [141, 0]
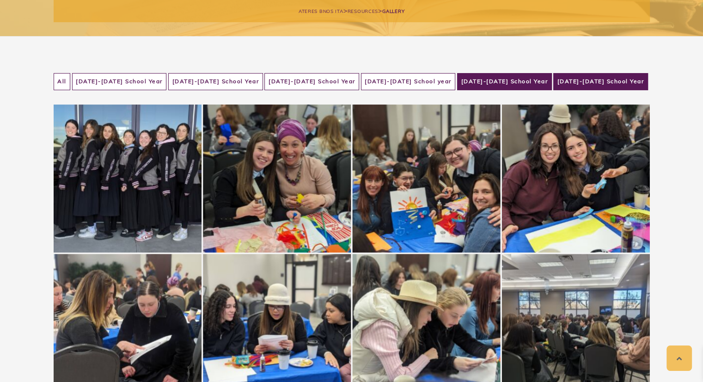
click at [584, 73] on li "2024-2025 School Year" at bounding box center [600, 81] width 95 height 17
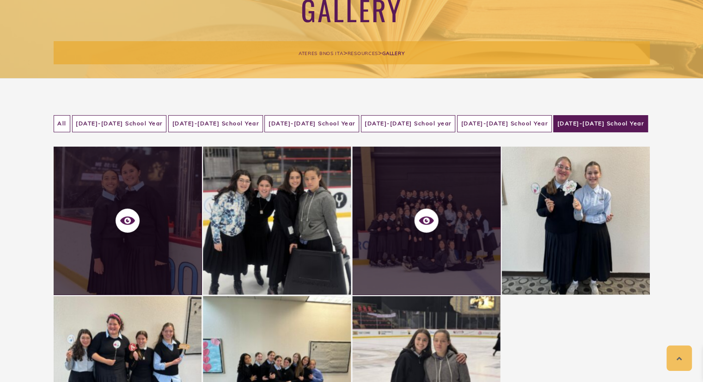
scroll to position [99, 0]
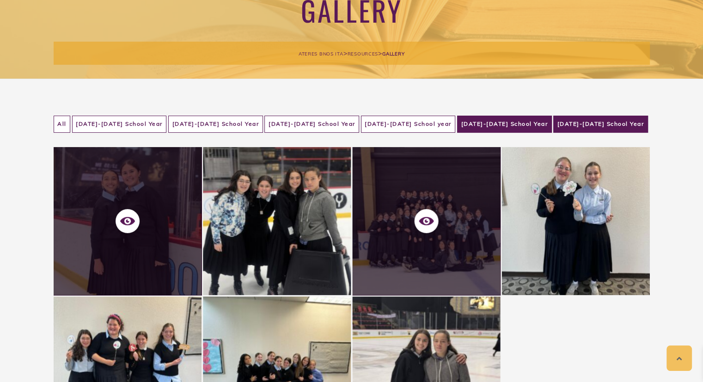
click at [547, 124] on li "2023-2024 School Year" at bounding box center [504, 123] width 95 height 17
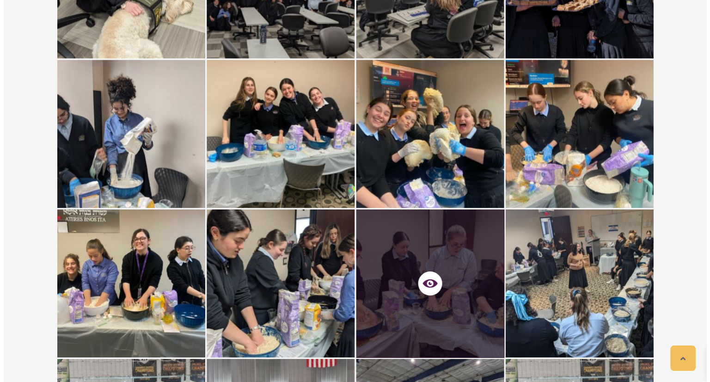
scroll to position [3025, 0]
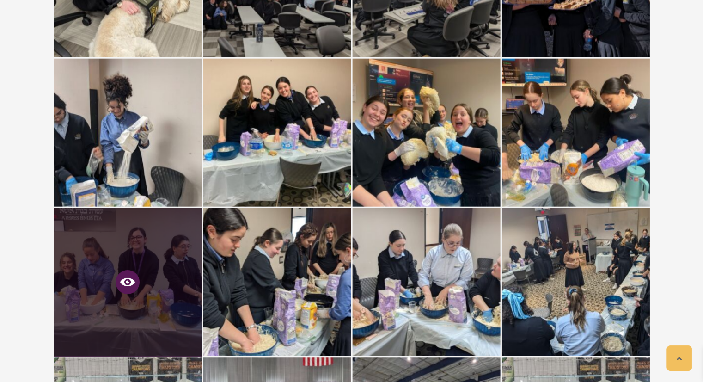
click at [125, 284] on icon at bounding box center [127, 282] width 15 height 8
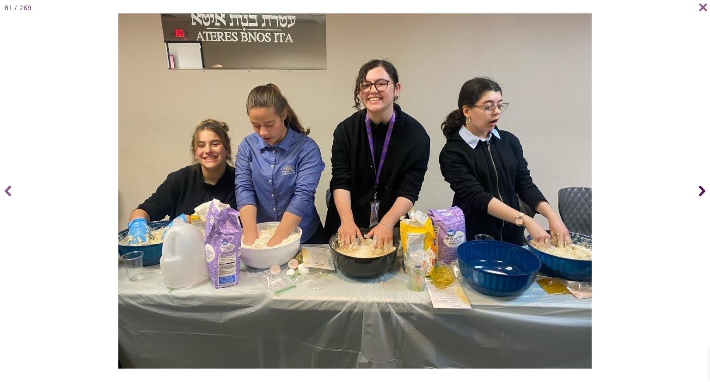
click at [700, 192] on icon at bounding box center [702, 190] width 6 height 37
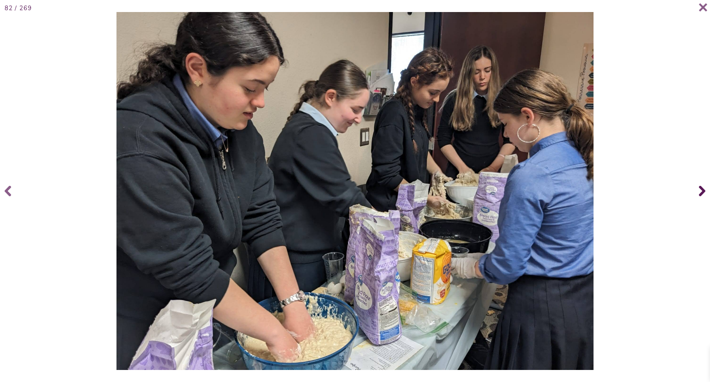
click at [700, 192] on icon at bounding box center [702, 190] width 6 height 37
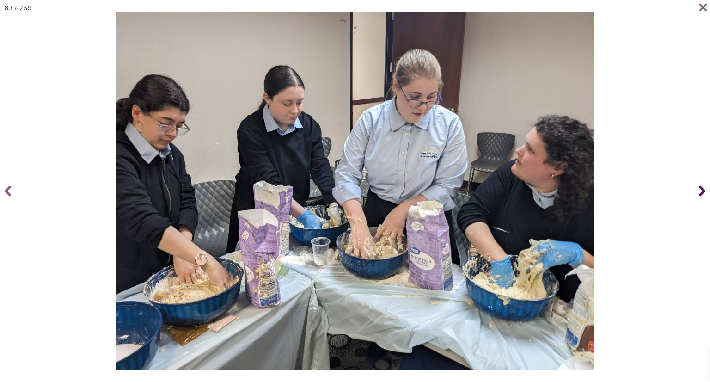
click at [700, 192] on icon at bounding box center [702, 190] width 6 height 37
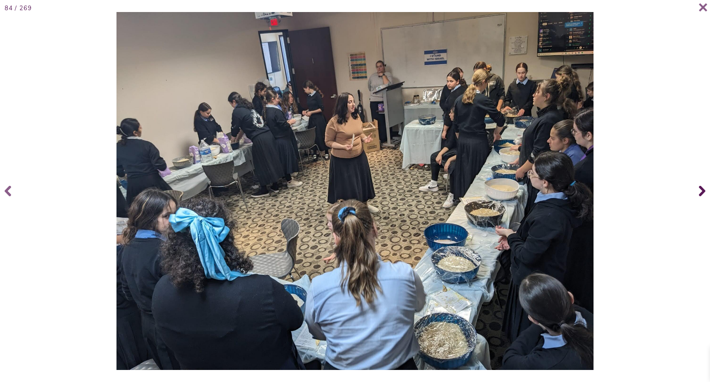
click at [700, 192] on icon at bounding box center [702, 190] width 6 height 37
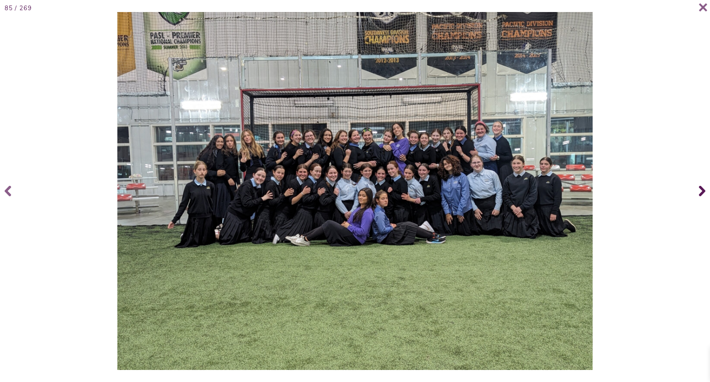
click at [708, 192] on span at bounding box center [700, 190] width 18 height 37
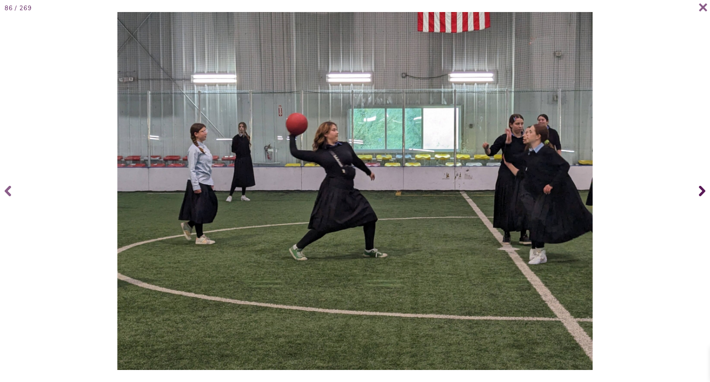
click at [708, 192] on span at bounding box center [700, 190] width 18 height 37
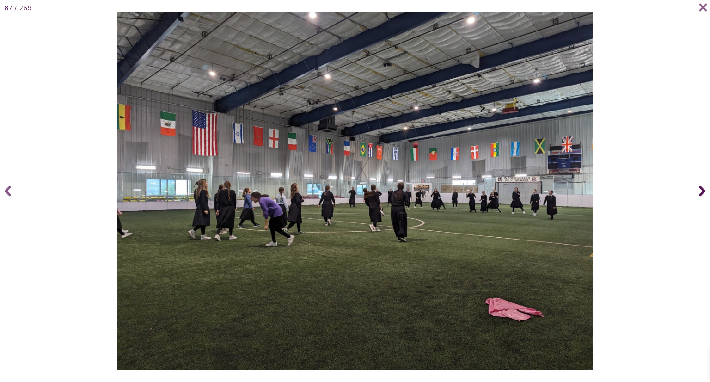
click at [708, 192] on span at bounding box center [700, 190] width 18 height 37
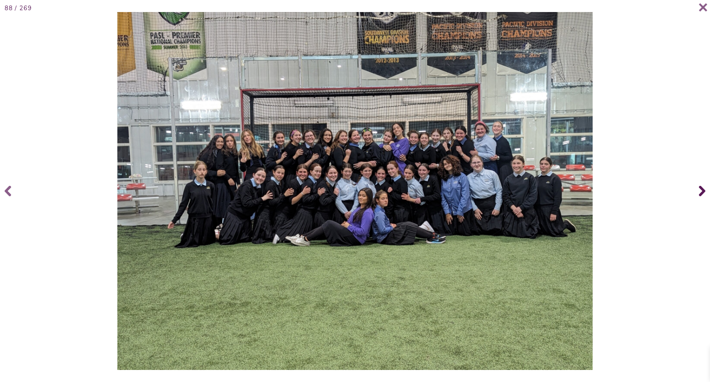
click at [708, 192] on span at bounding box center [700, 190] width 18 height 37
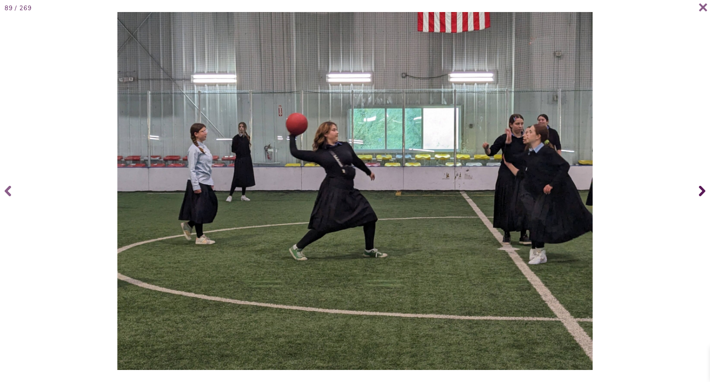
click at [708, 192] on span at bounding box center [700, 190] width 18 height 37
